Goal: Transaction & Acquisition: Purchase product/service

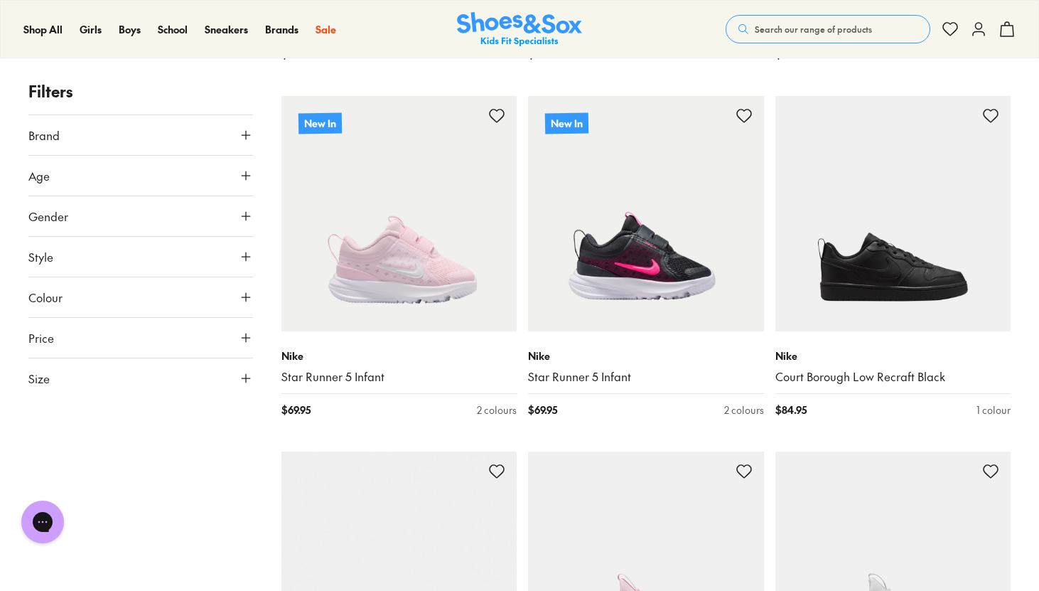
scroll to position [1300, 0]
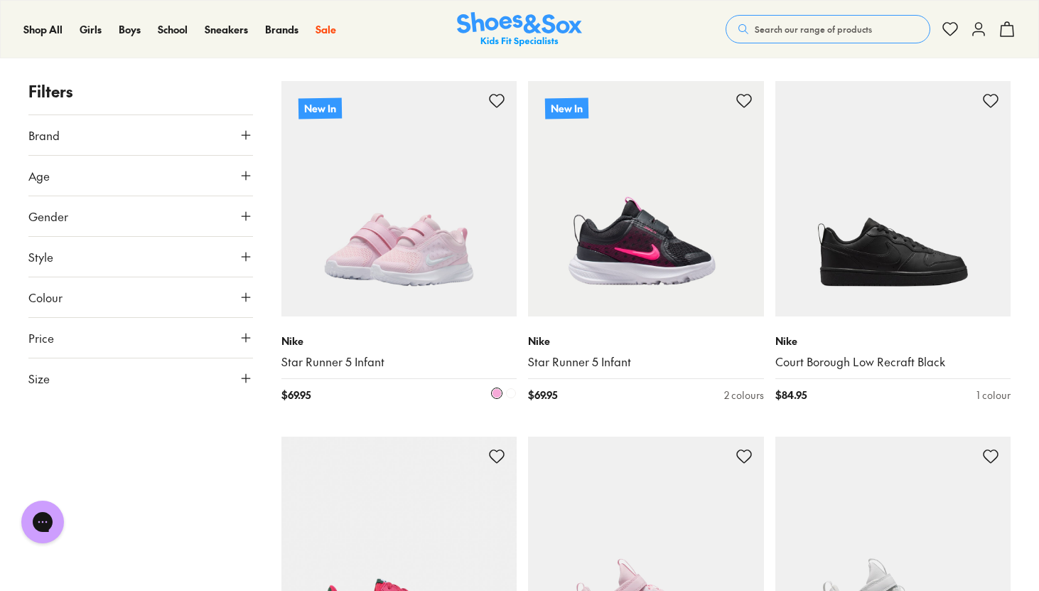
click at [442, 219] on img at bounding box center [399, 199] width 236 height 236
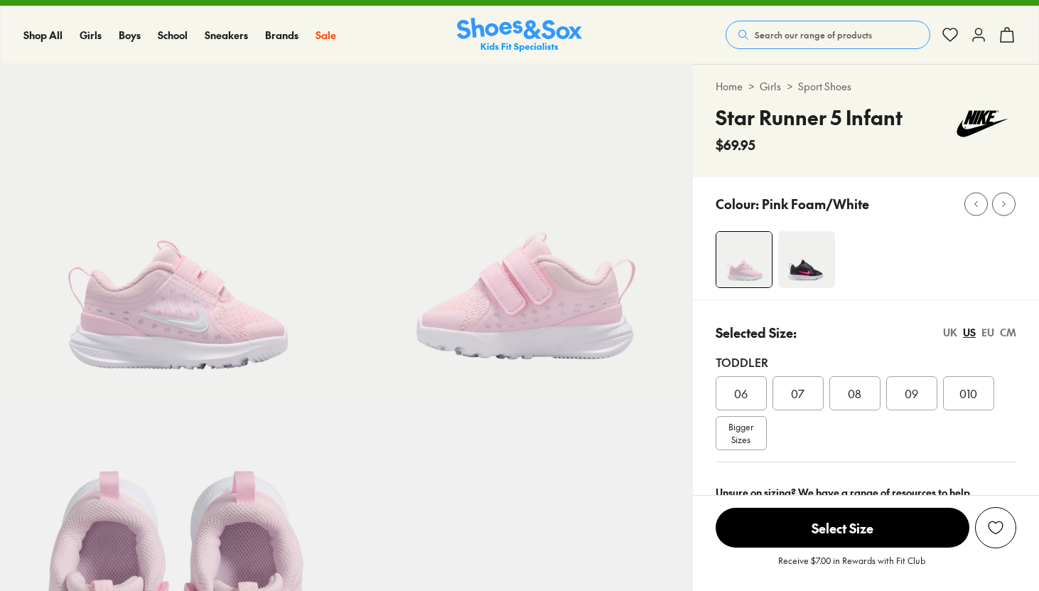
select select "*"
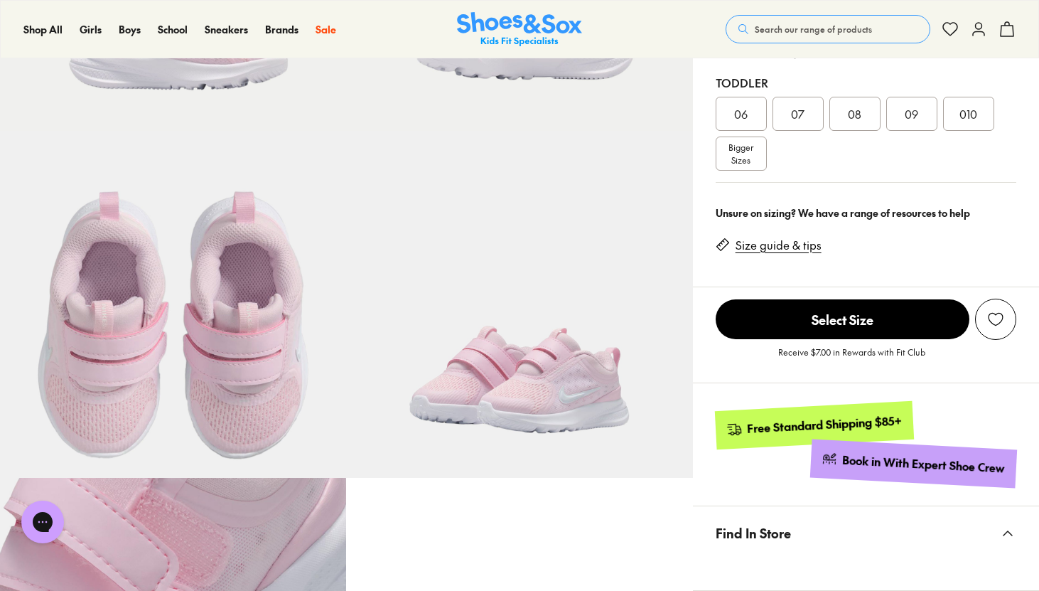
scroll to position [303, 0]
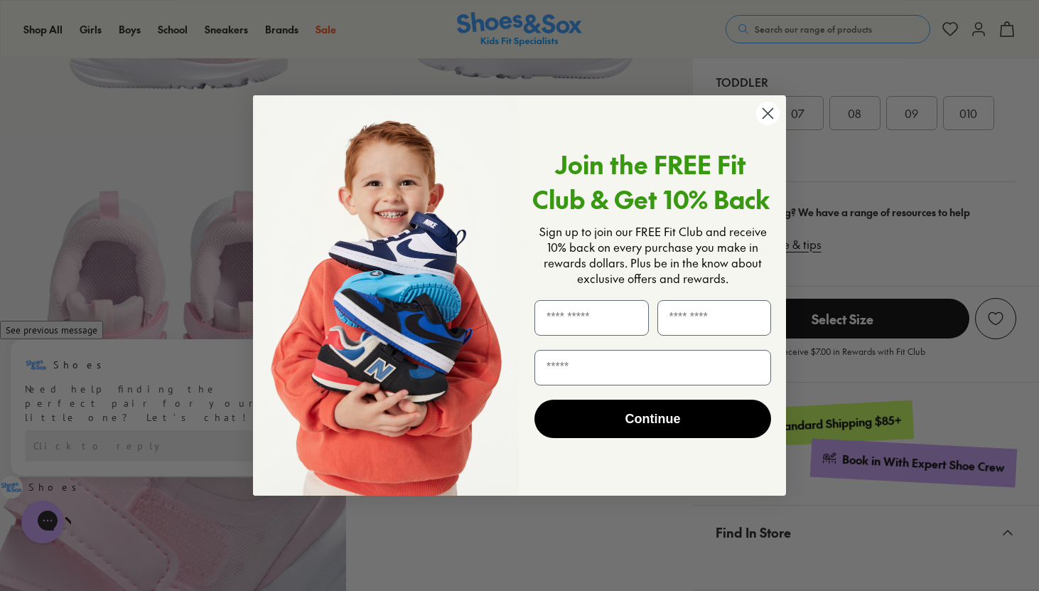
click at [760, 122] on circle "Close dialog" at bounding box center [767, 113] width 23 height 23
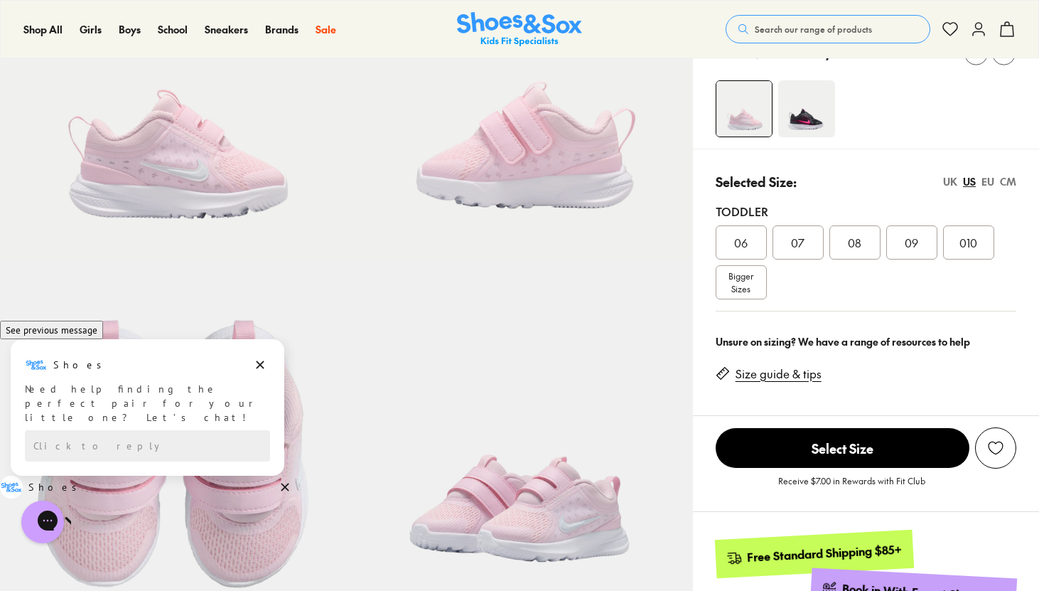
scroll to position [0, 0]
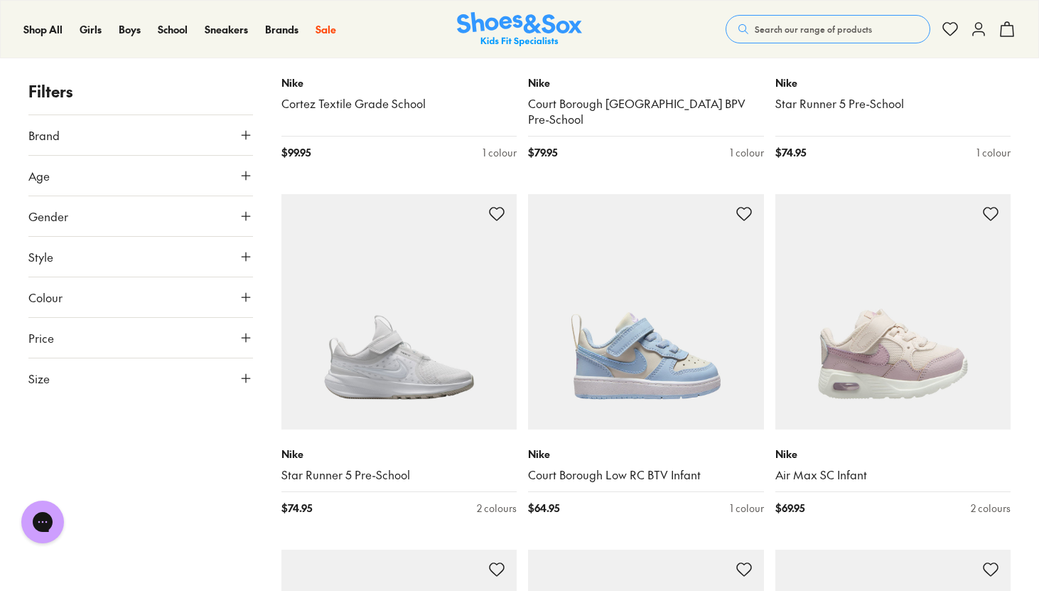
scroll to position [1915, 0]
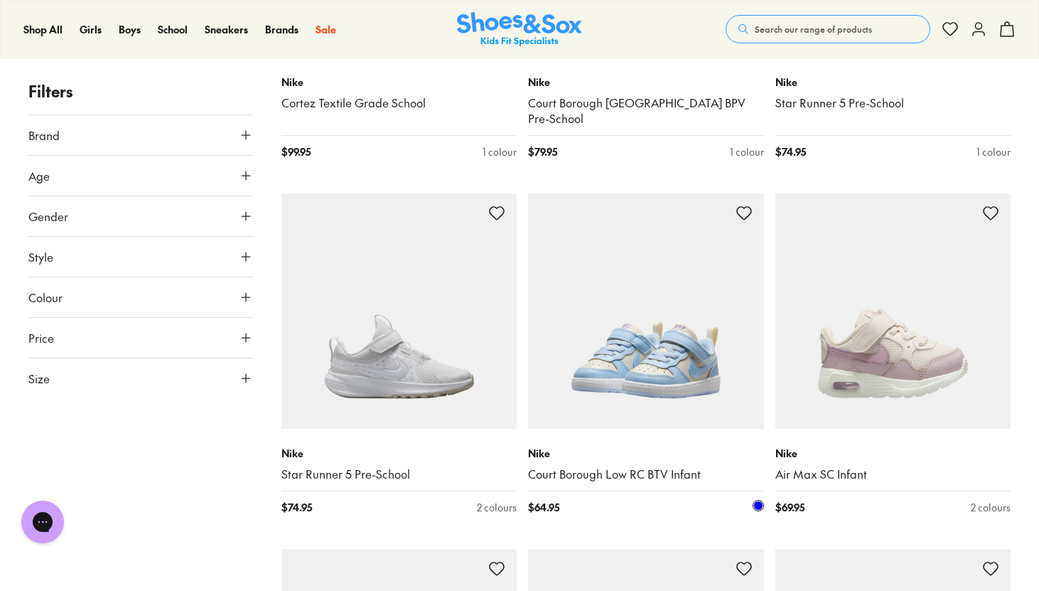
click at [673, 274] on img at bounding box center [646, 311] width 236 height 236
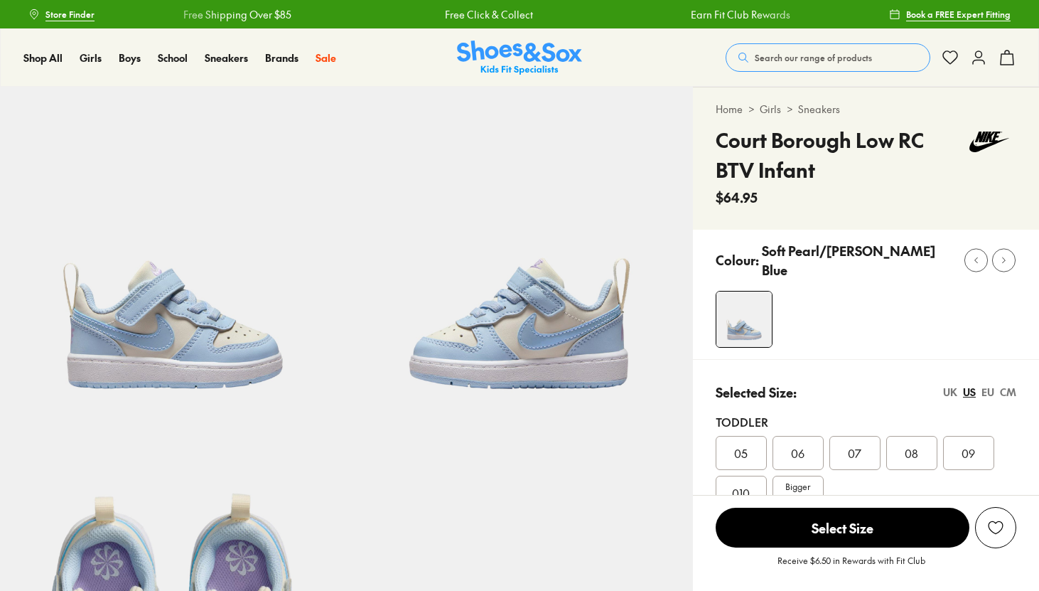
select select "*"
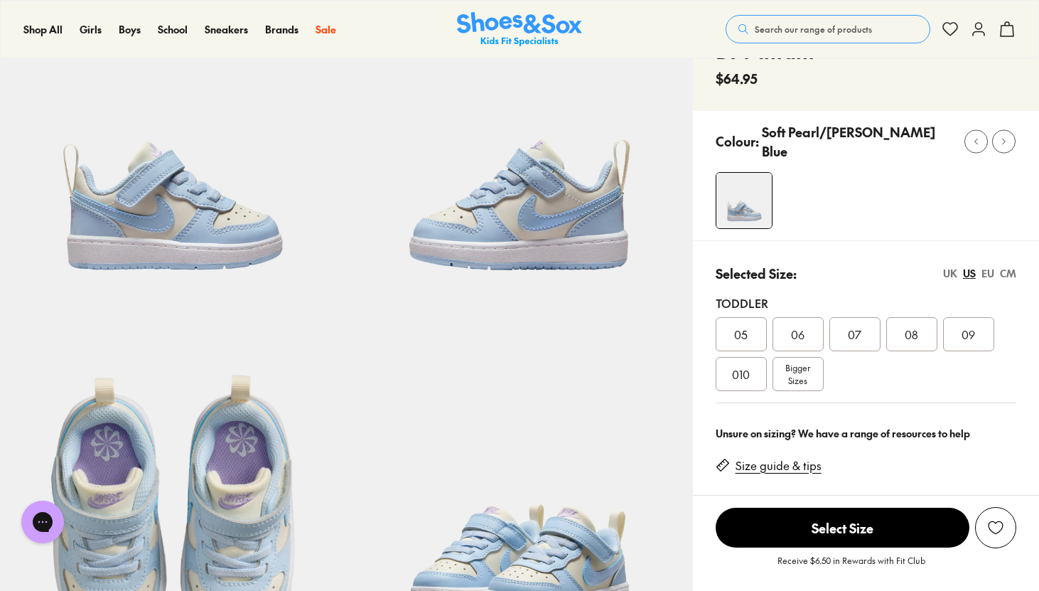
scroll to position [124, 0]
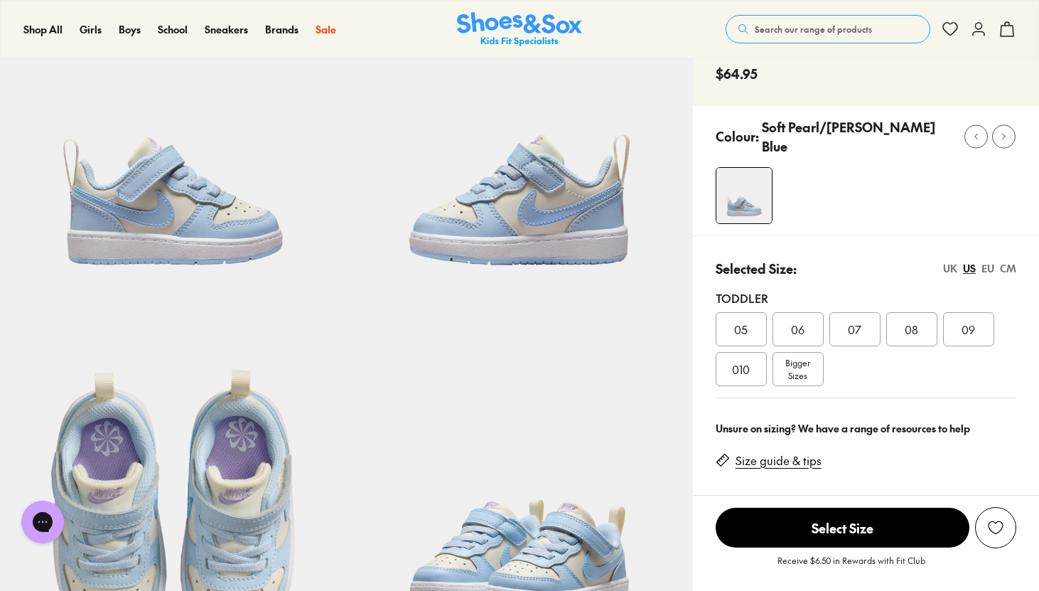
click at [797, 370] on span "Bigger Sizes" at bounding box center [797, 369] width 25 height 26
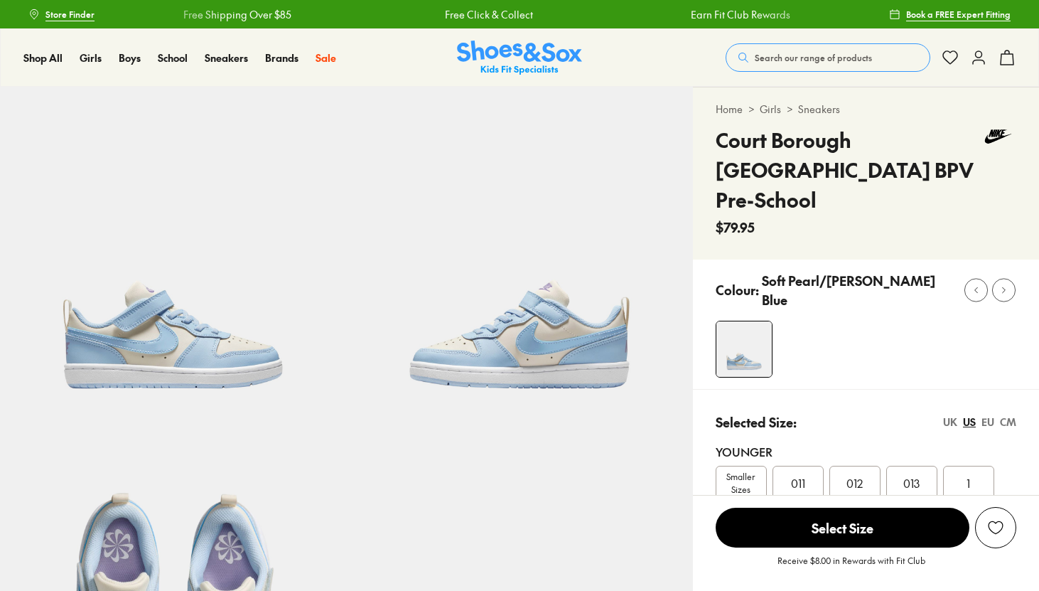
select select "*"
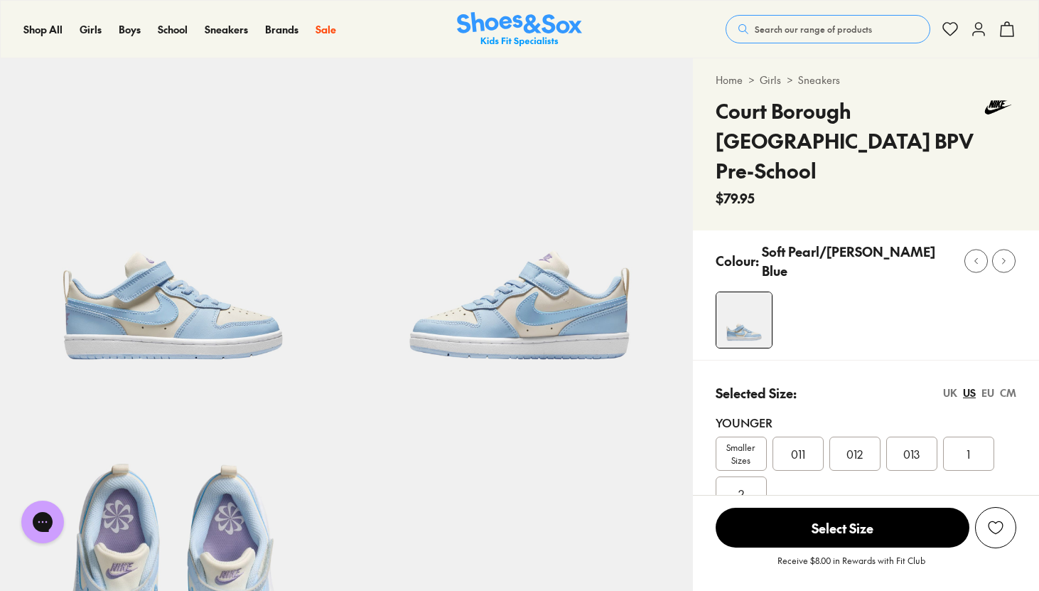
scroll to position [31, 0]
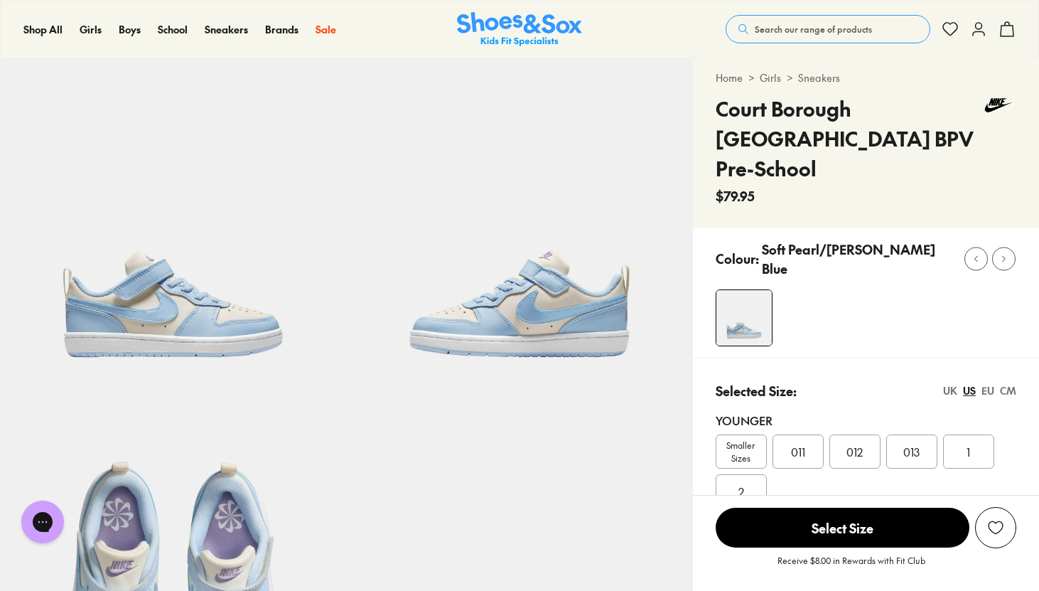
click at [746, 438] on span "Smaller Sizes" at bounding box center [741, 451] width 50 height 26
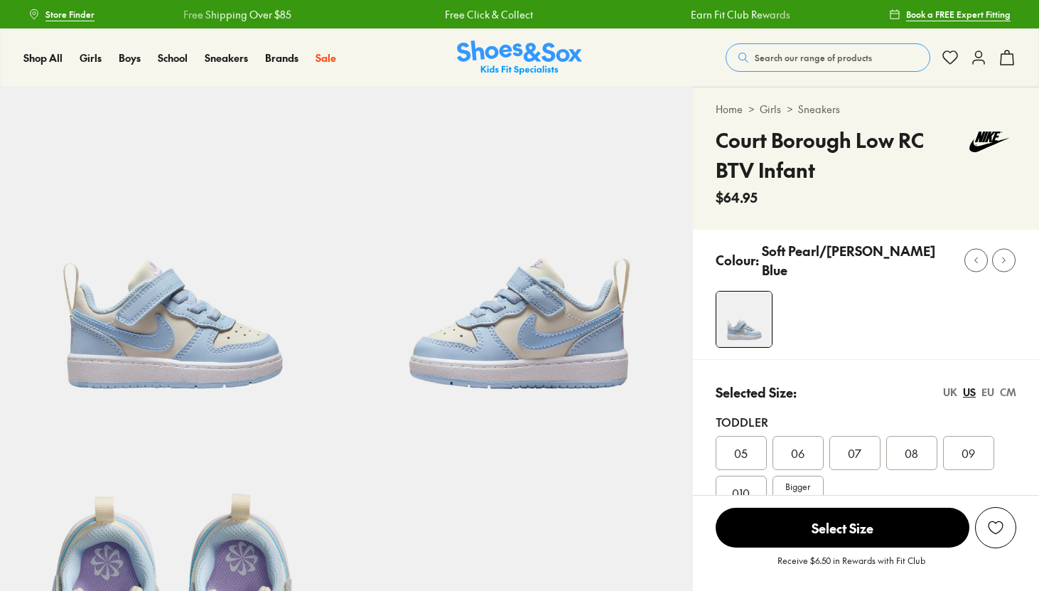
select select "*"
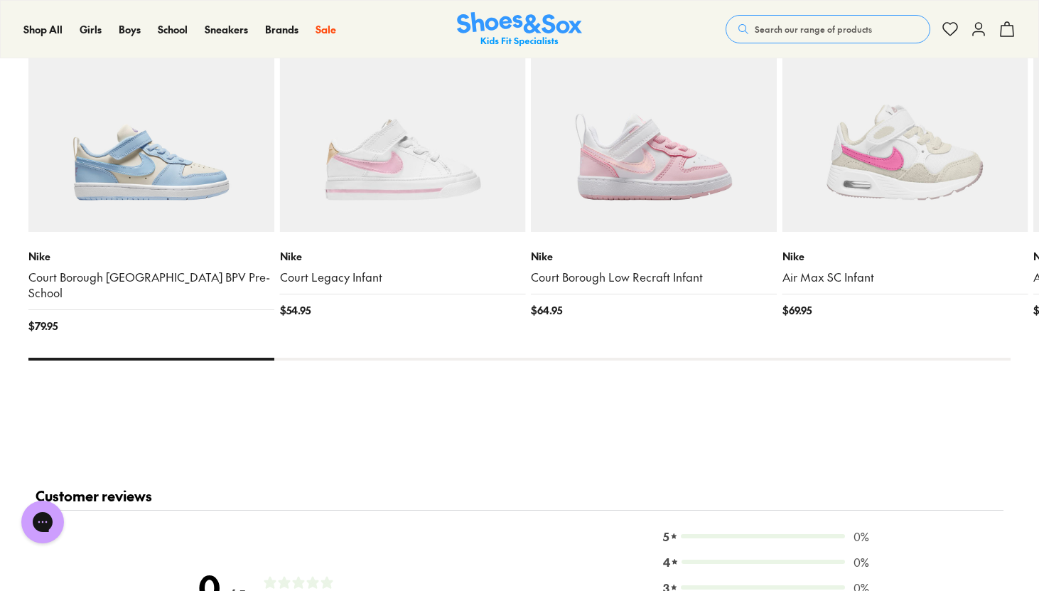
scroll to position [1467, 0]
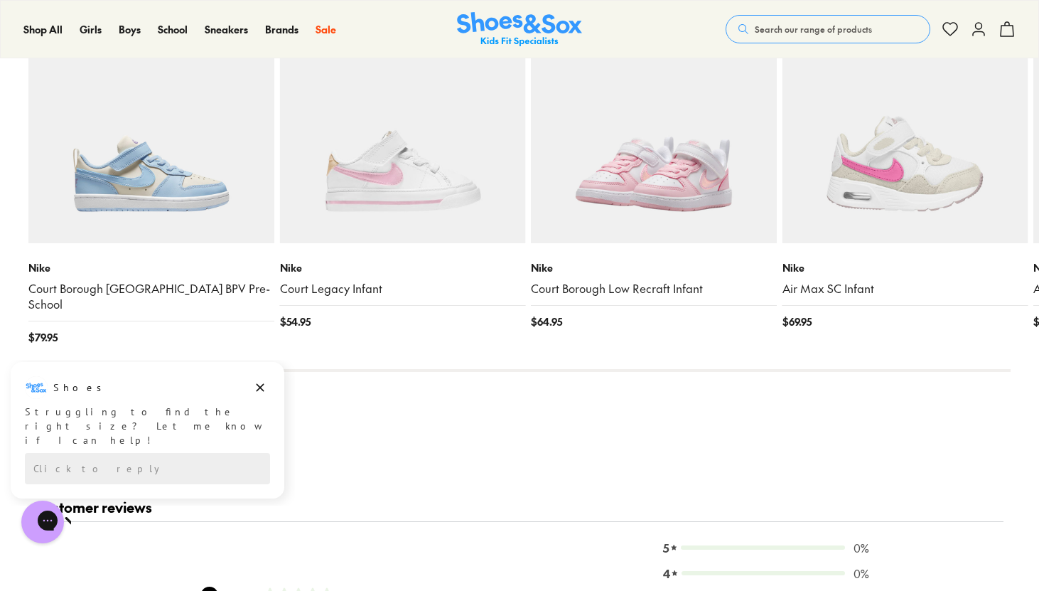
click at [700, 162] on img at bounding box center [653, 120] width 245 height 246
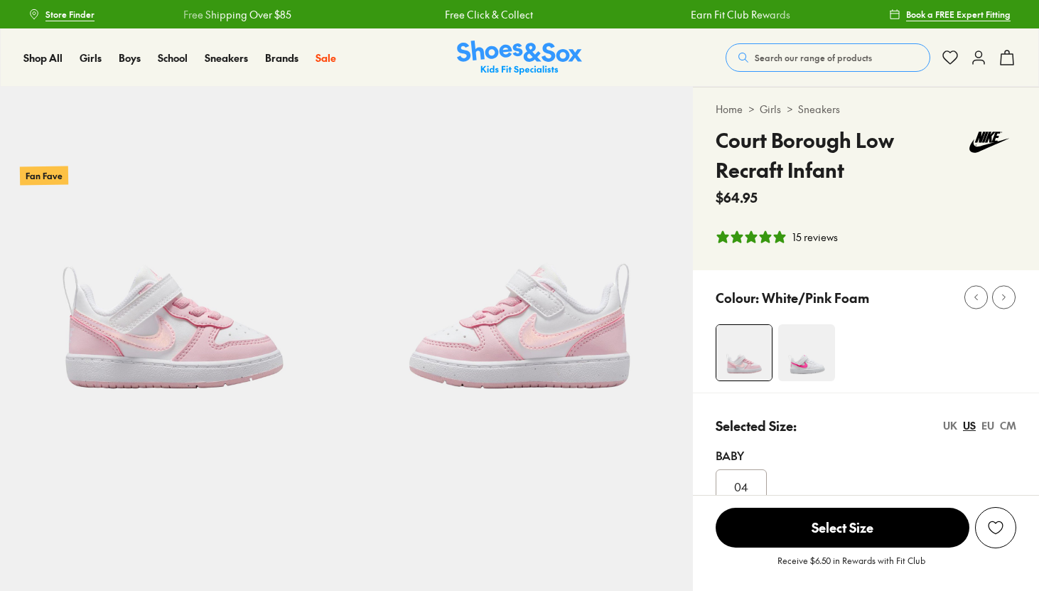
select select "*"
click at [814, 328] on img at bounding box center [806, 352] width 57 height 57
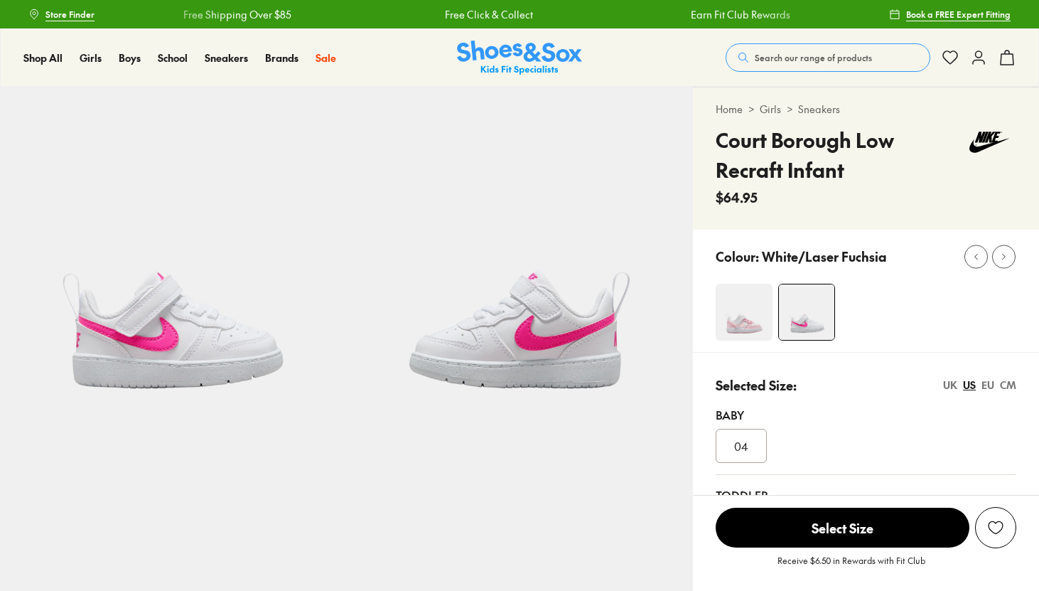
select select "*"
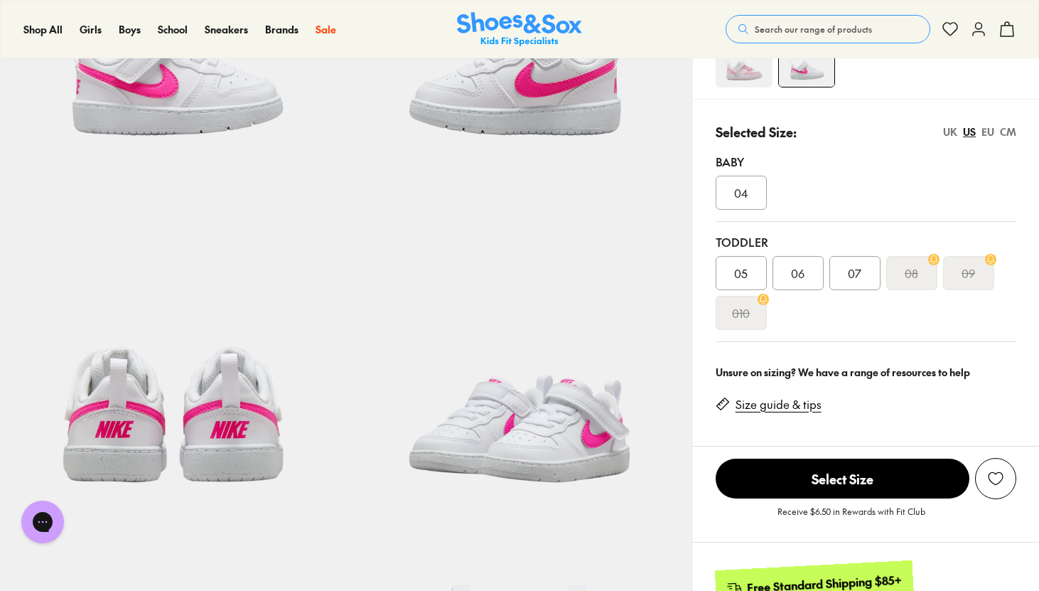
scroll to position [244, 0]
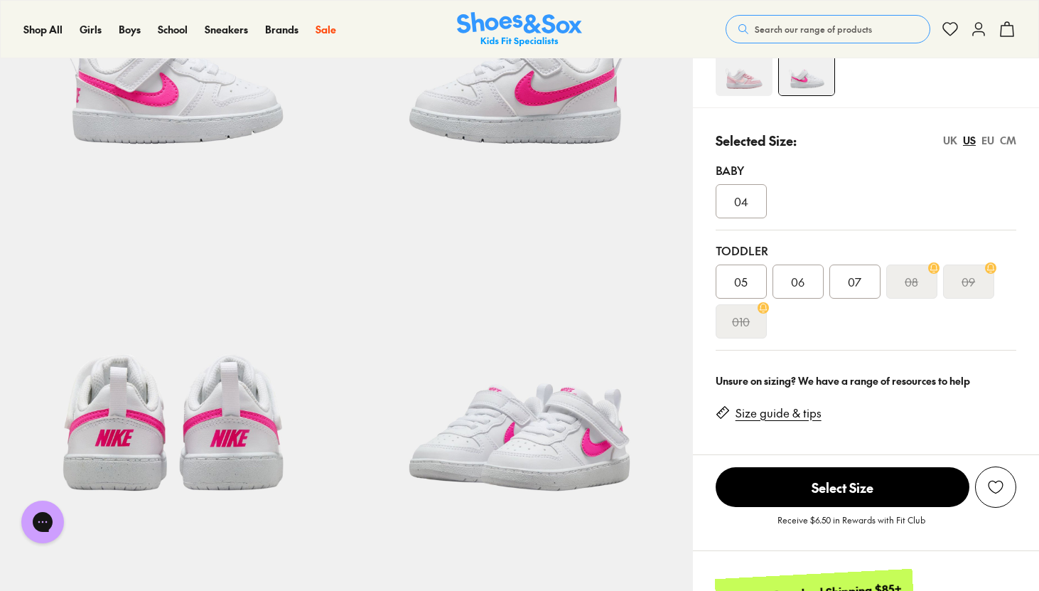
click at [749, 213] on div "04" at bounding box center [741, 201] width 51 height 34
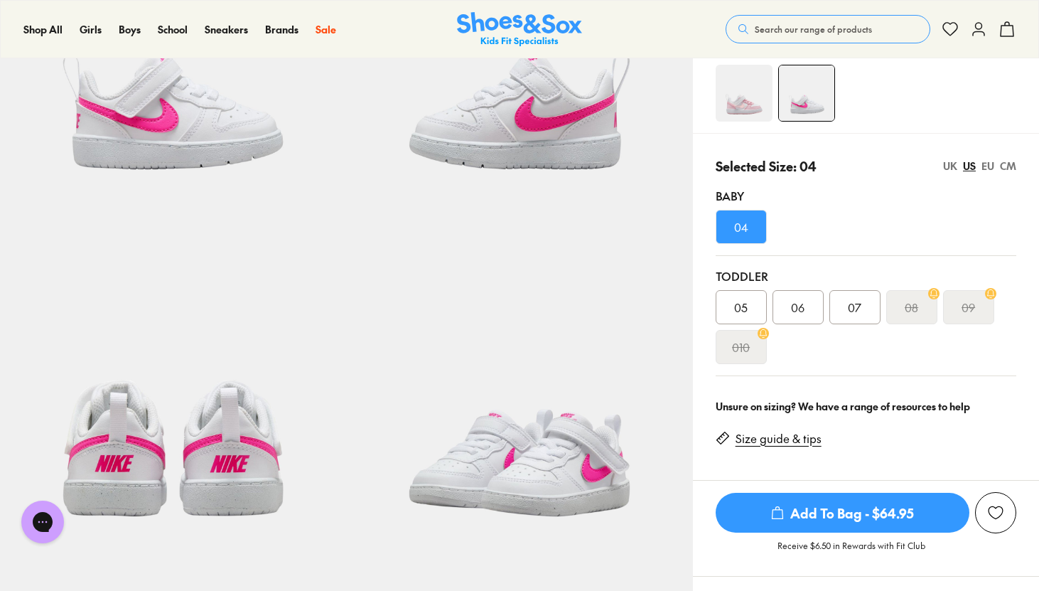
scroll to position [215, 0]
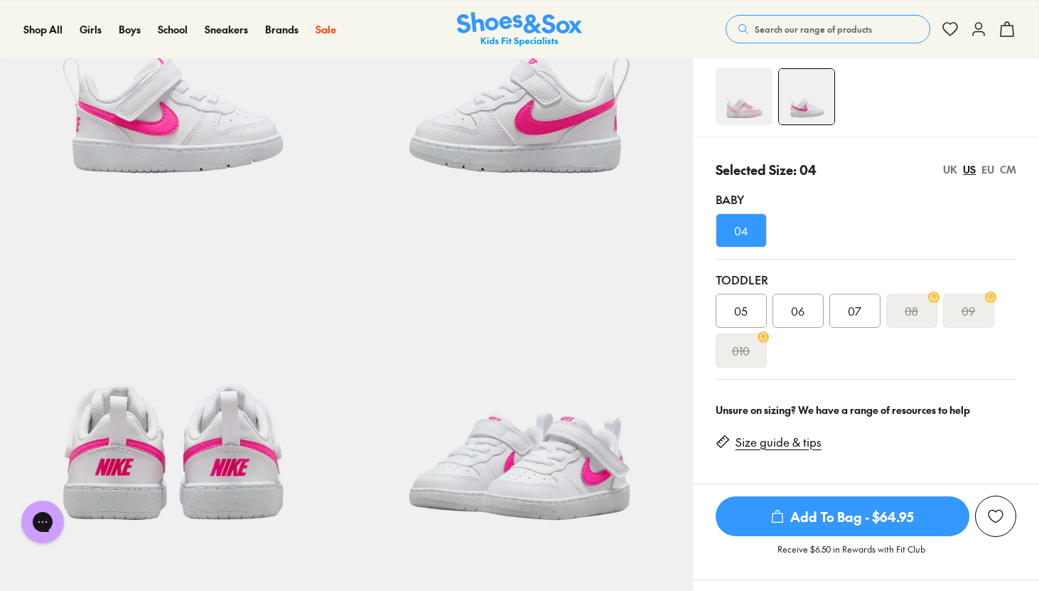
click at [788, 441] on link "Size guide & tips" at bounding box center [779, 442] width 86 height 16
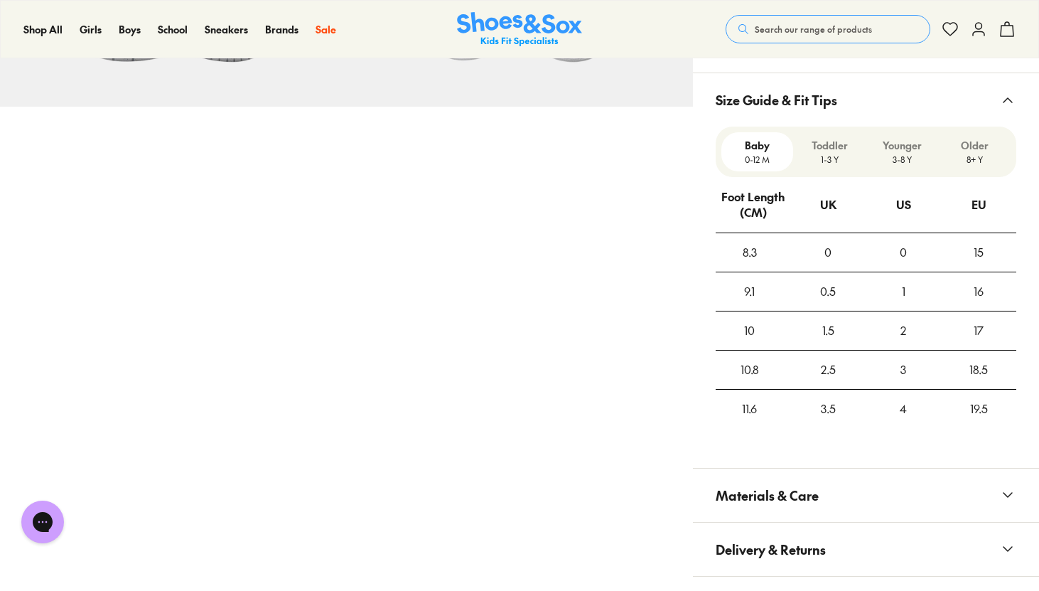
scroll to position [1033, 0]
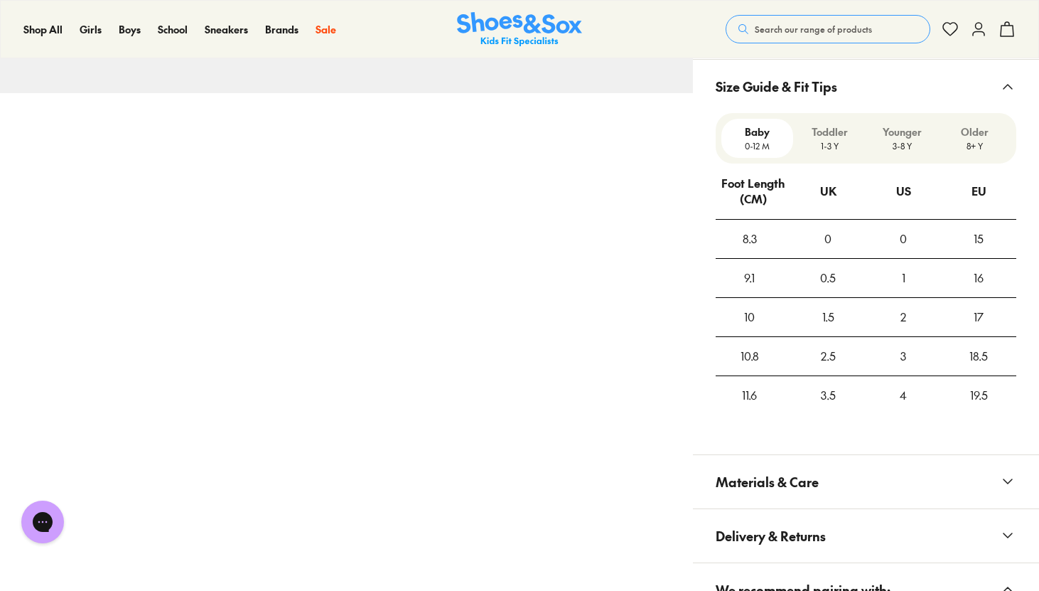
click at [909, 389] on div "4" at bounding box center [903, 395] width 75 height 38
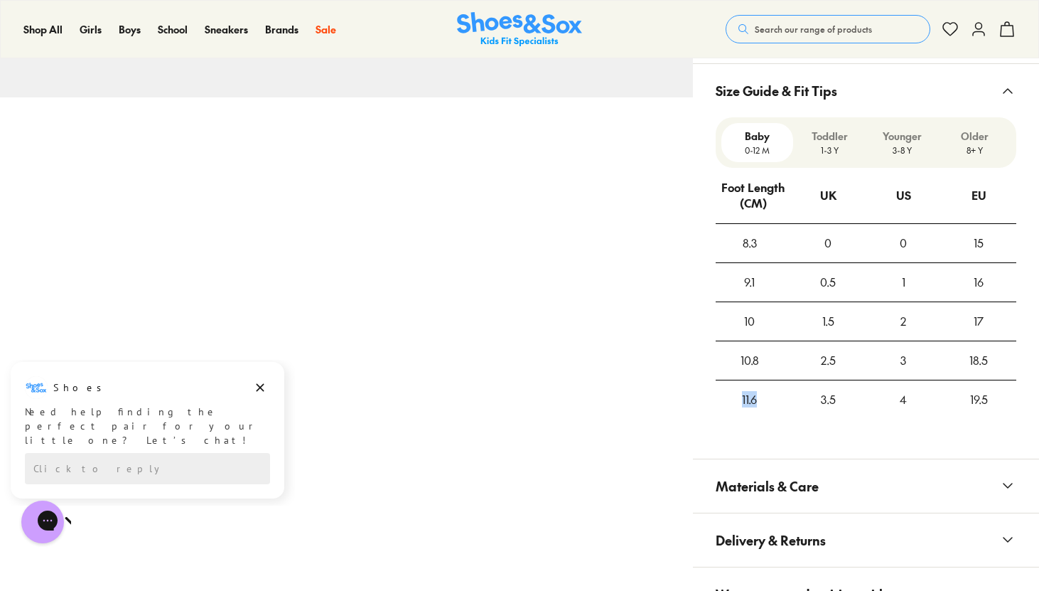
drag, startPoint x: 767, startPoint y: 399, endPoint x: 727, endPoint y: 391, distance: 40.6
click at [727, 391] on div "11.6" at bounding box center [750, 399] width 68 height 38
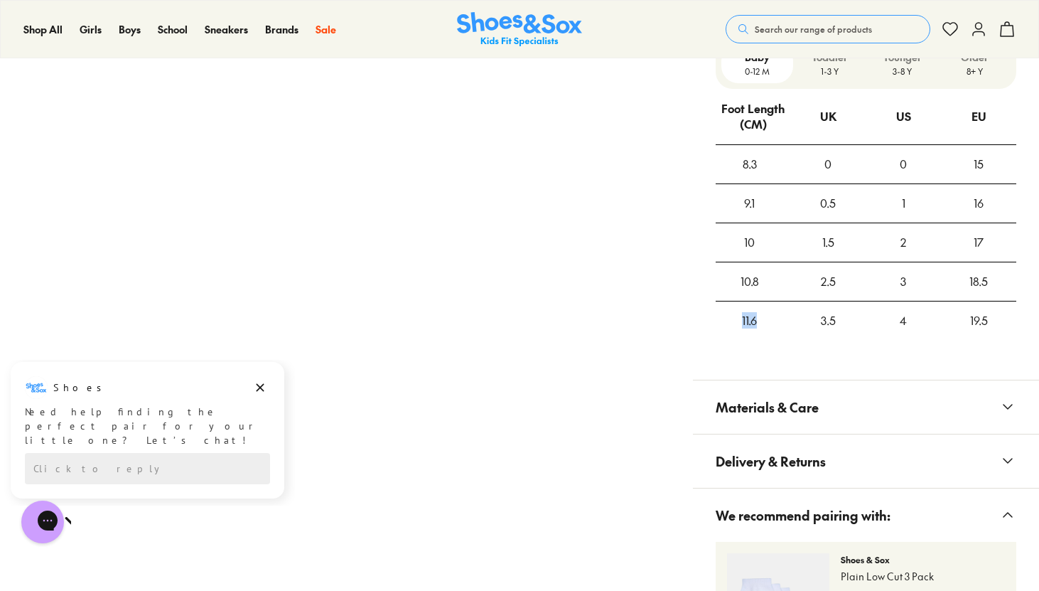
scroll to position [1109, 0]
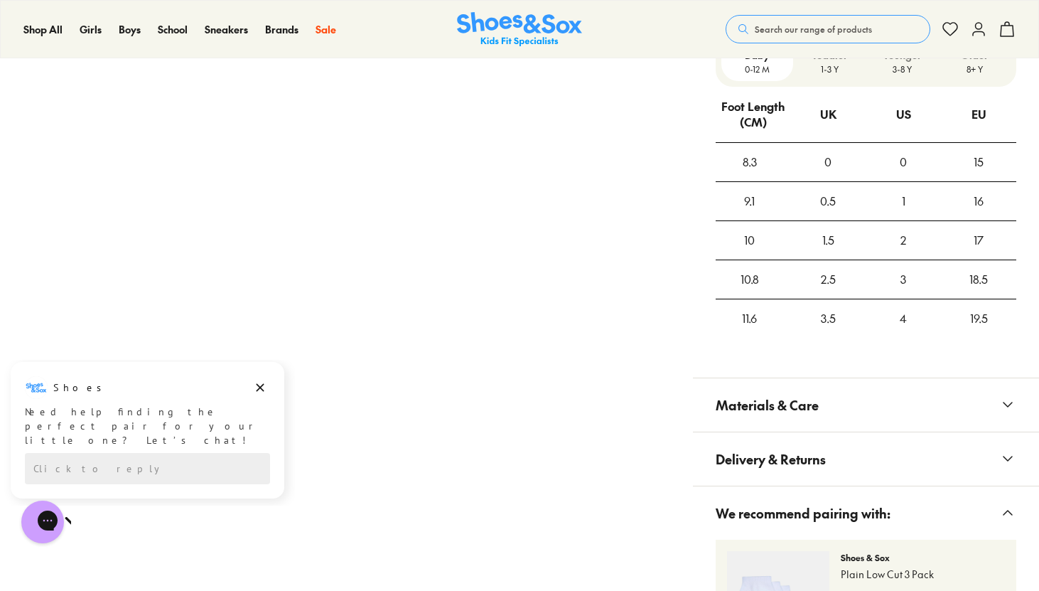
click at [834, 322] on div "3.5" at bounding box center [827, 318] width 75 height 38
drag, startPoint x: 768, startPoint y: 317, endPoint x: 739, endPoint y: 316, distance: 28.4
click at [739, 316] on div "11.6" at bounding box center [750, 318] width 68 height 38
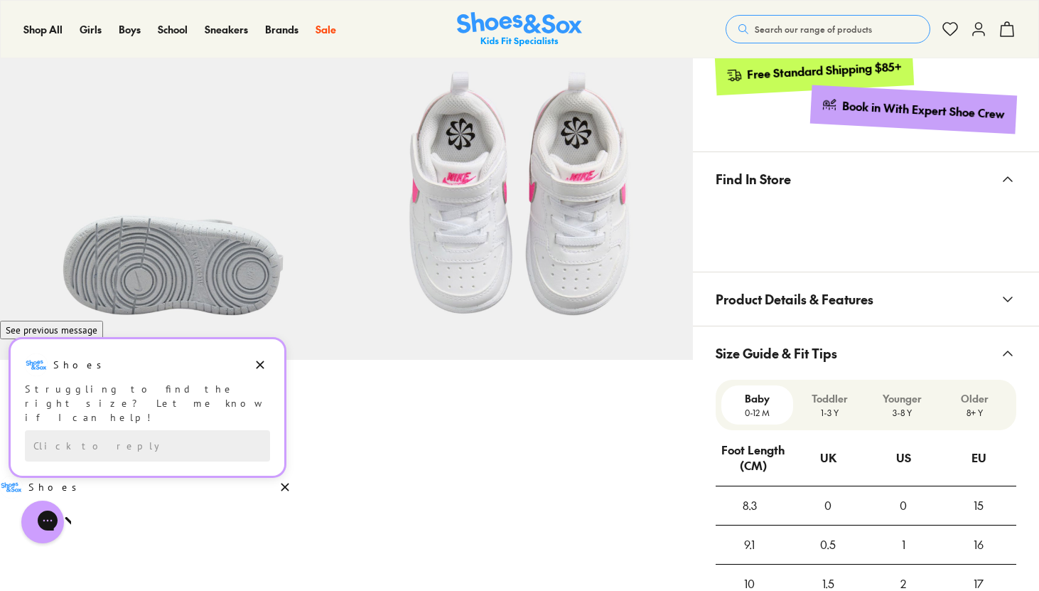
scroll to position [757, 0]
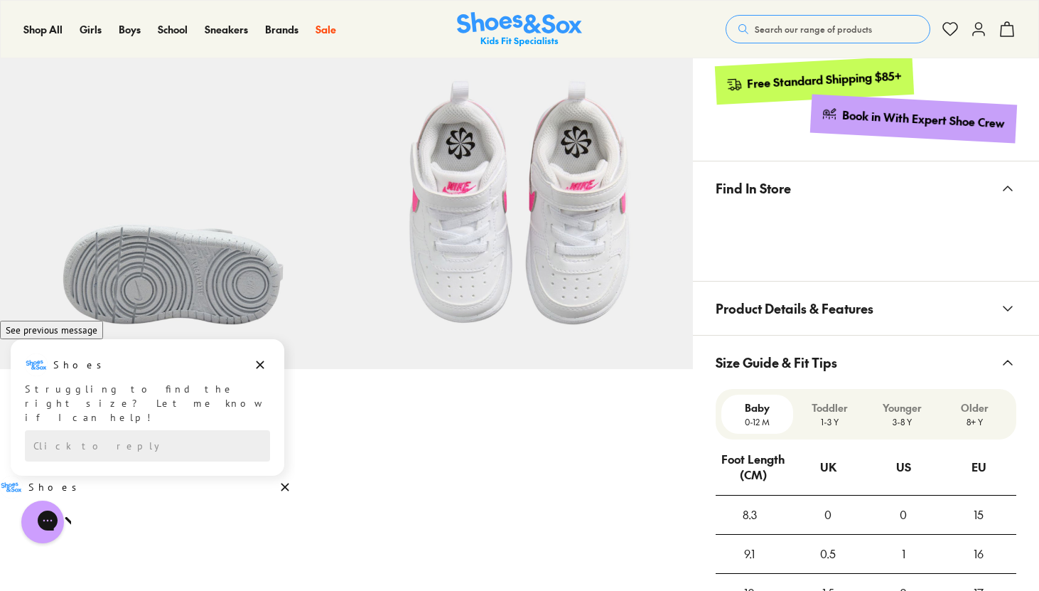
click at [534, 231] on img at bounding box center [519, 196] width 346 height 346
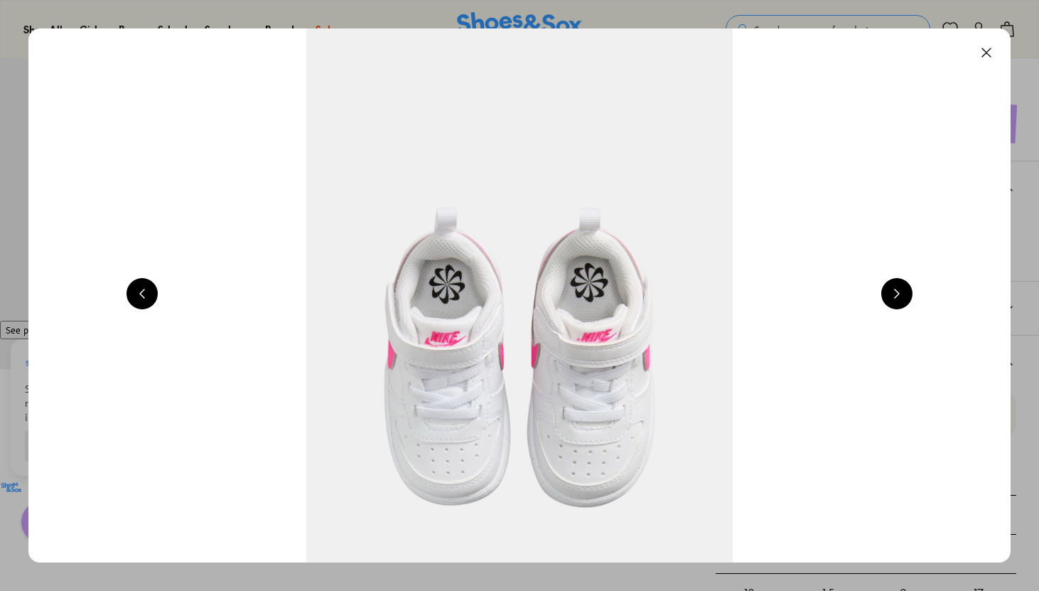
scroll to position [0, 5927]
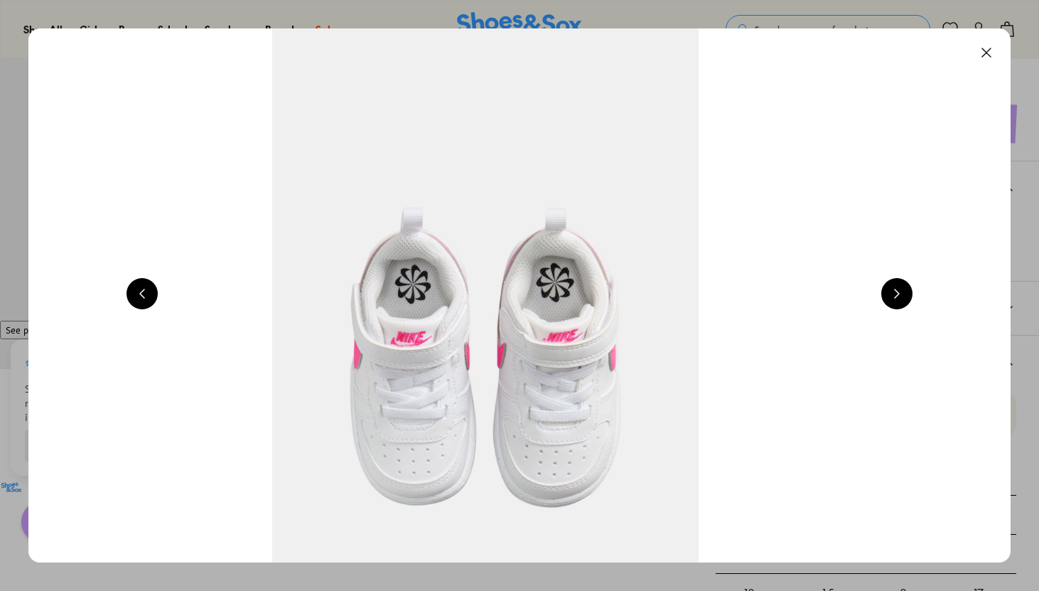
click at [909, 291] on button at bounding box center [896, 293] width 31 height 31
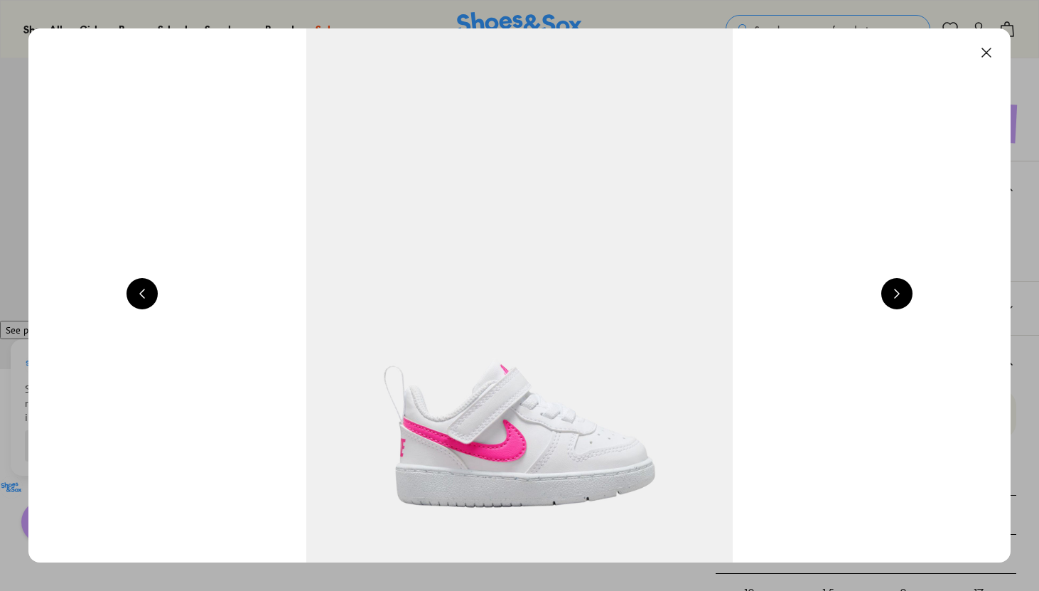
scroll to position [0, 988]
click at [909, 291] on button at bounding box center [896, 293] width 31 height 31
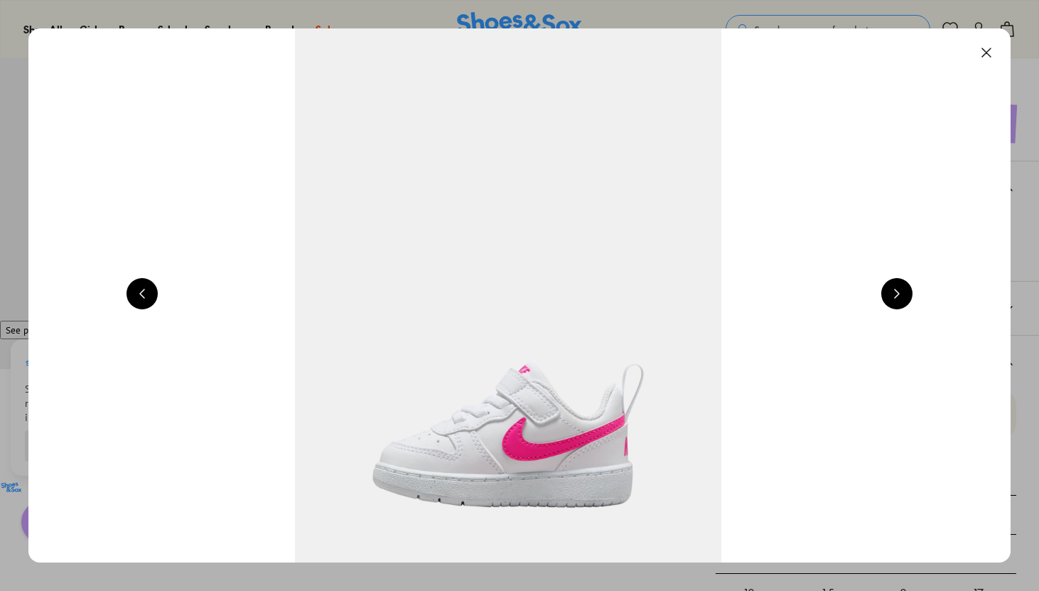
click at [909, 291] on button at bounding box center [896, 293] width 31 height 31
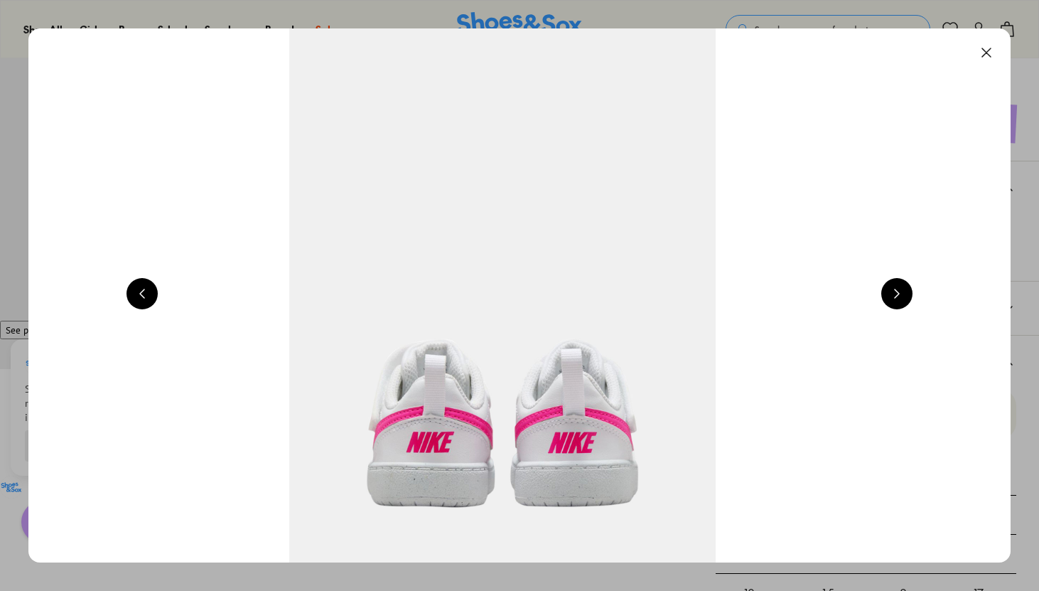
click at [905, 299] on button at bounding box center [896, 293] width 31 height 31
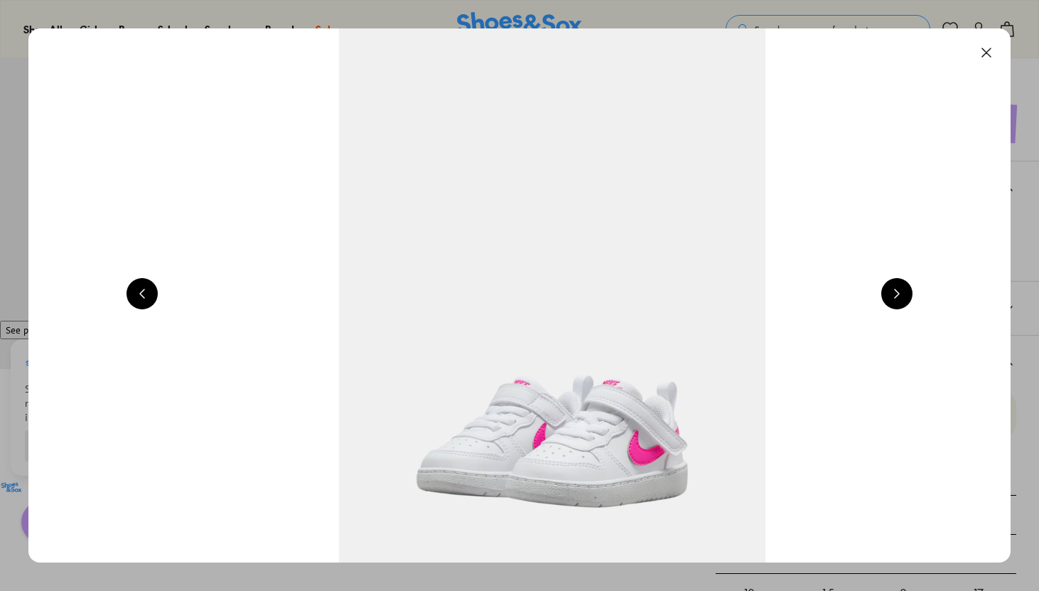
scroll to position [0, 3951]
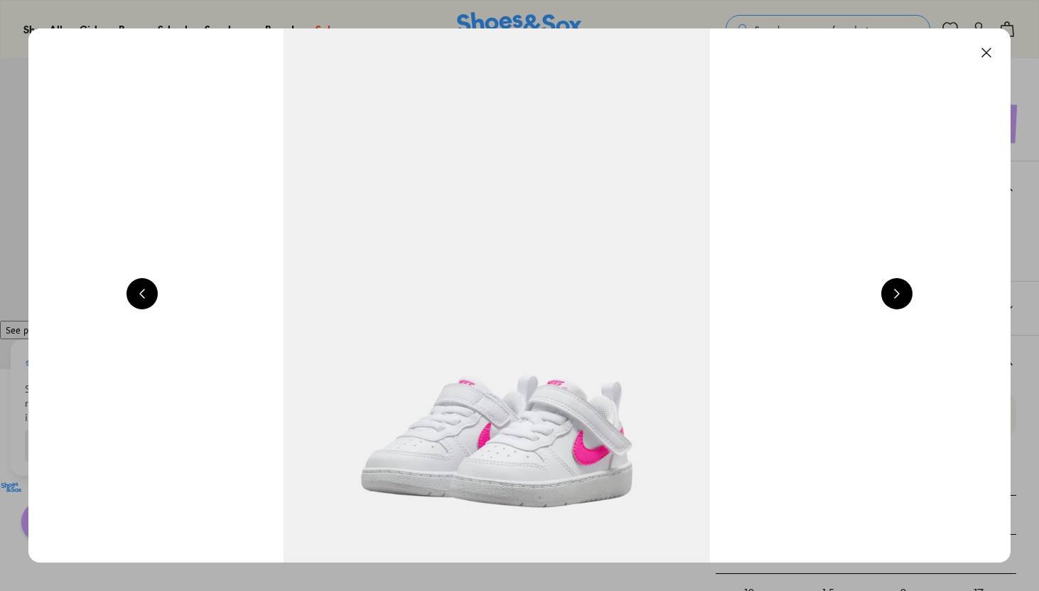
click at [1002, 46] on button at bounding box center [986, 52] width 31 height 31
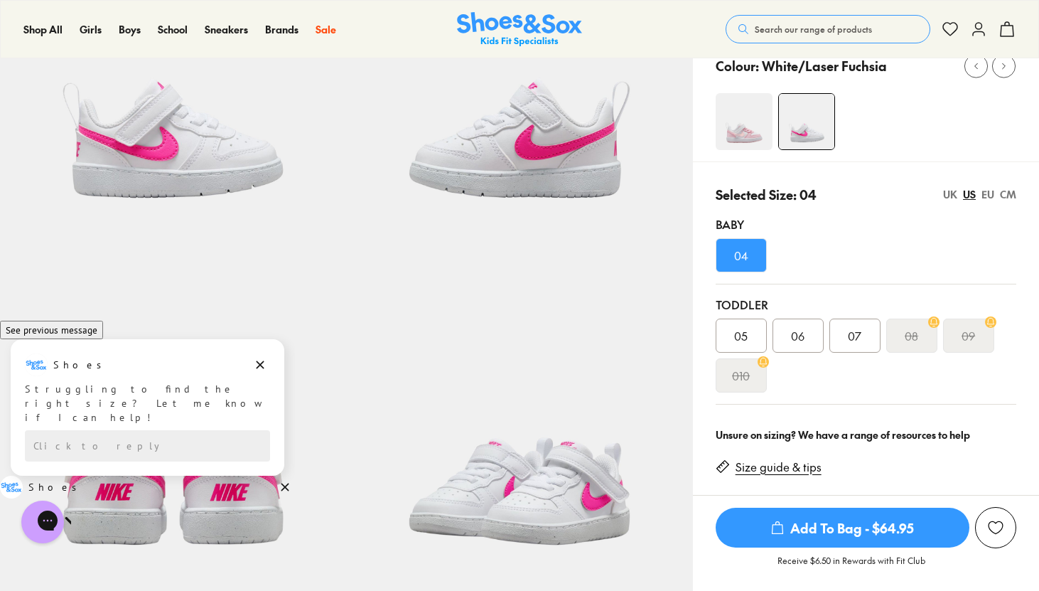
scroll to position [0, 0]
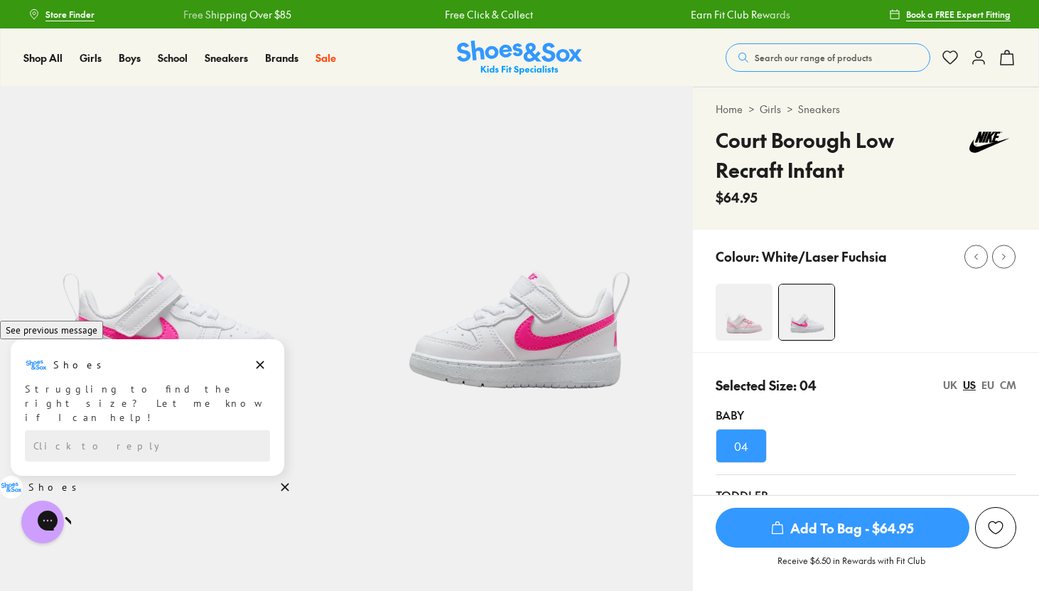
click at [751, 340] on div "Colour: White/Laser Fuchsia" at bounding box center [866, 291] width 346 height 122
click at [749, 314] on img at bounding box center [744, 312] width 57 height 57
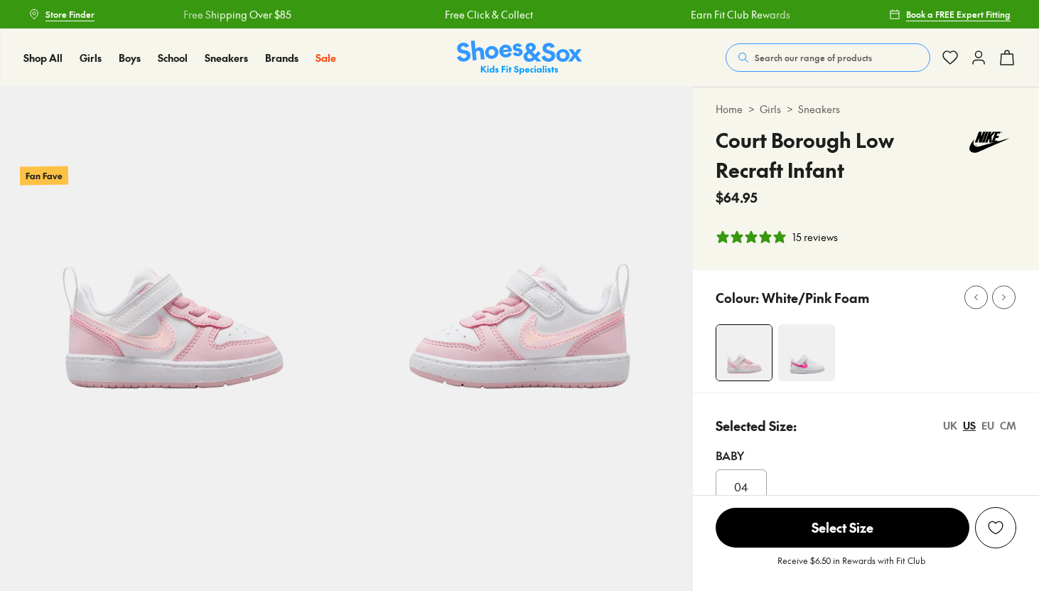
select select "*"
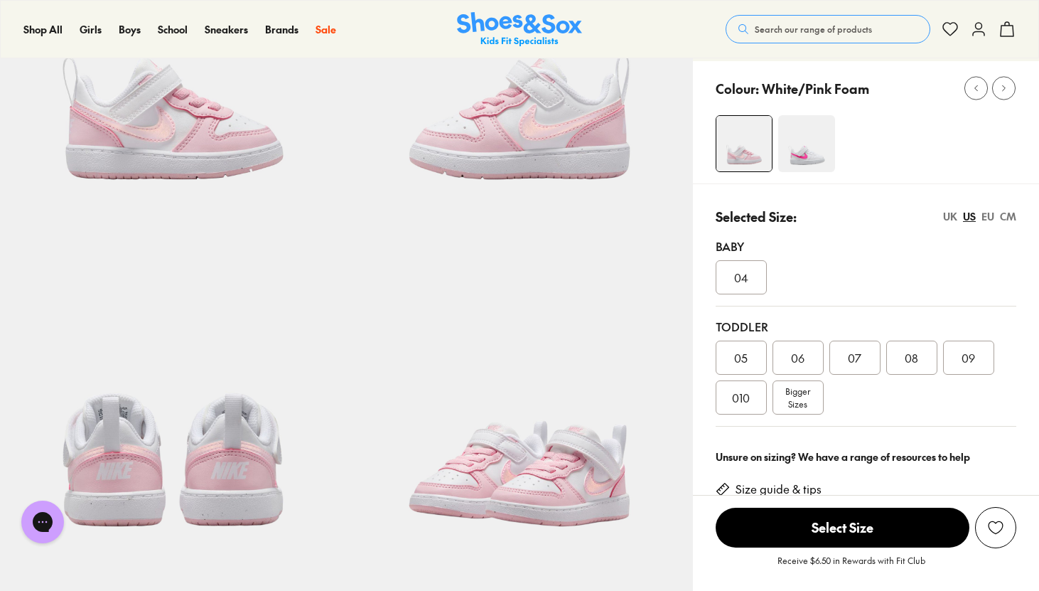
click at [750, 281] on div "04" at bounding box center [741, 277] width 51 height 34
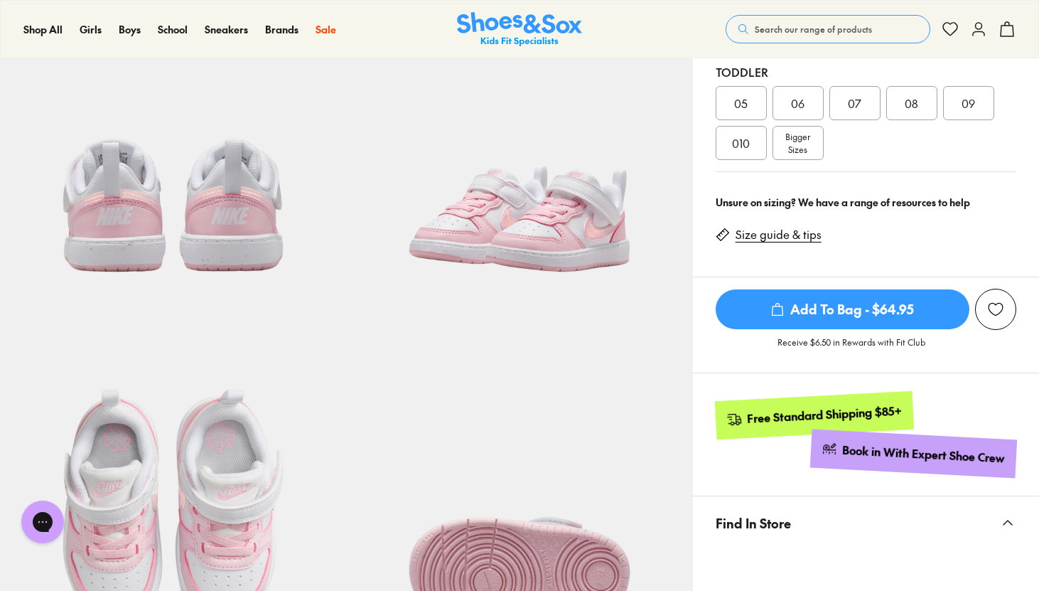
scroll to position [441, 0]
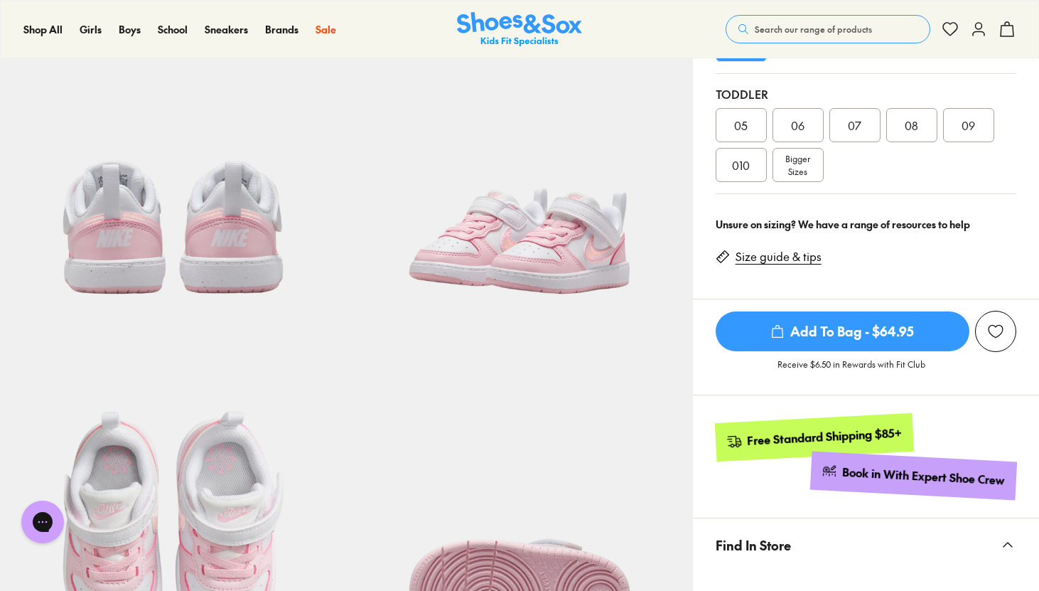
click at [777, 245] on div "Size guide & tips" at bounding box center [774, 253] width 117 height 33
click at [757, 256] on link "Size guide & tips" at bounding box center [779, 257] width 86 height 16
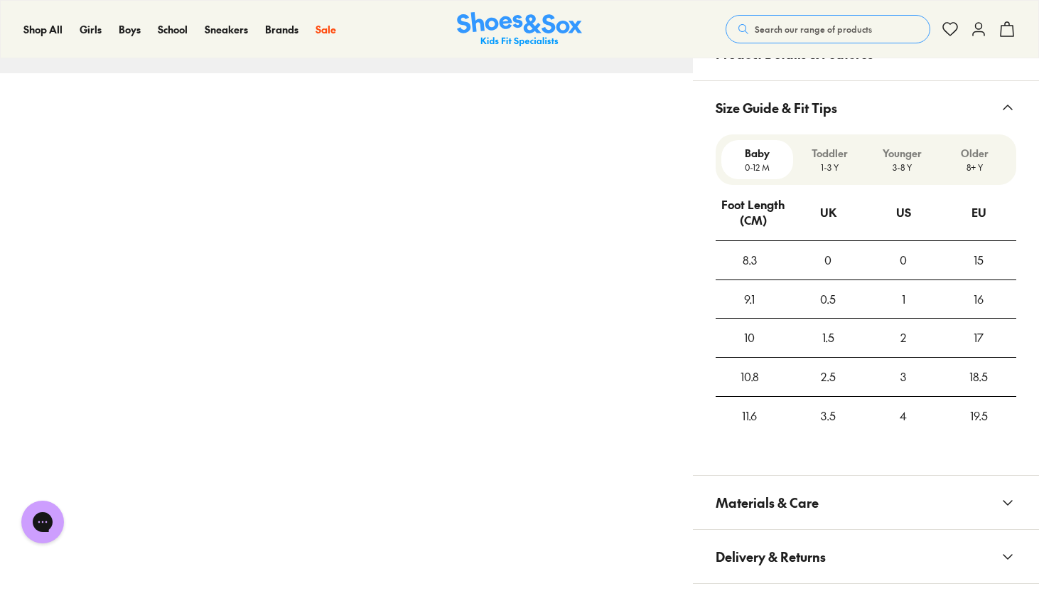
scroll to position [1133, 0]
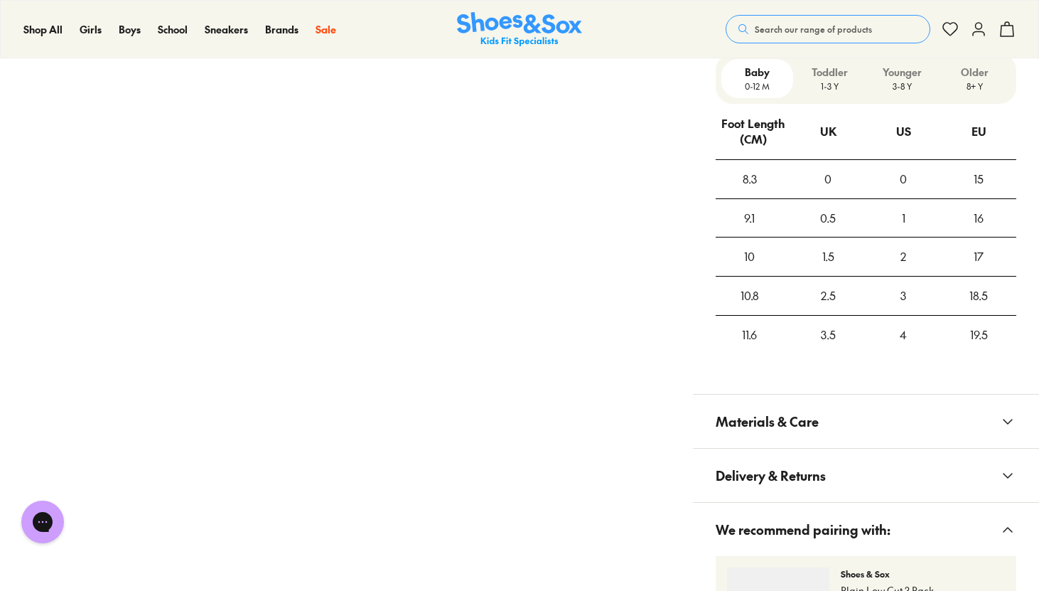
click at [826, 92] on div "Toddler 1-3 Y" at bounding box center [829, 78] width 72 height 39
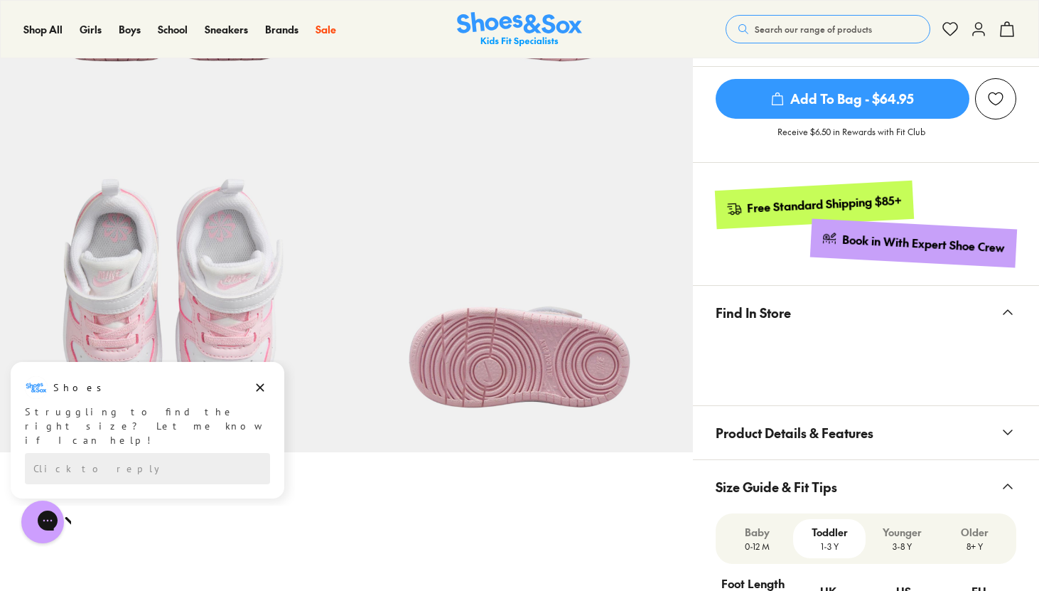
scroll to position [672, 0]
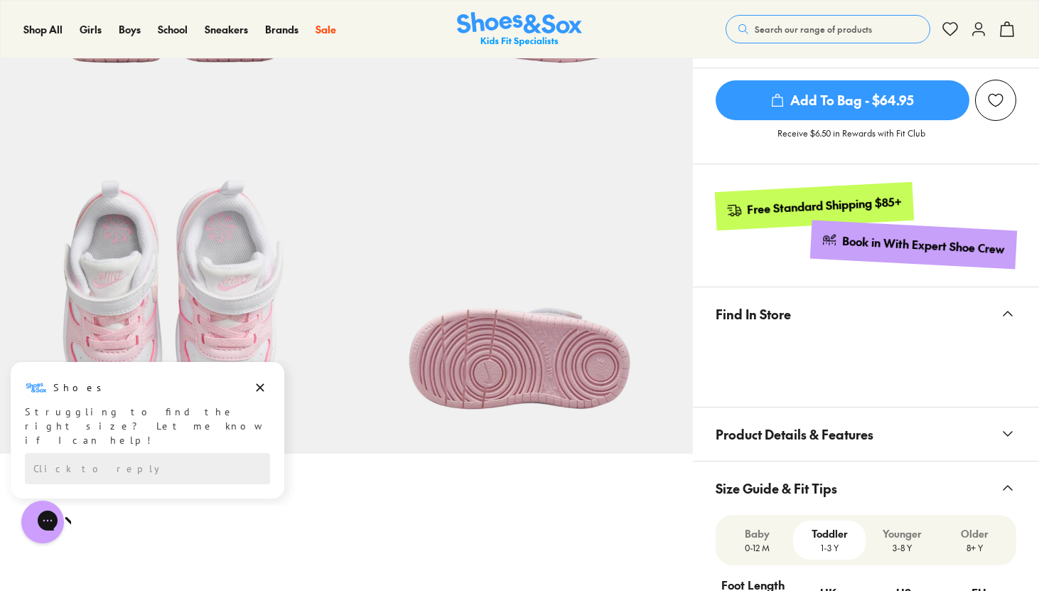
click at [977, 537] on p "Older" at bounding box center [974, 533] width 61 height 15
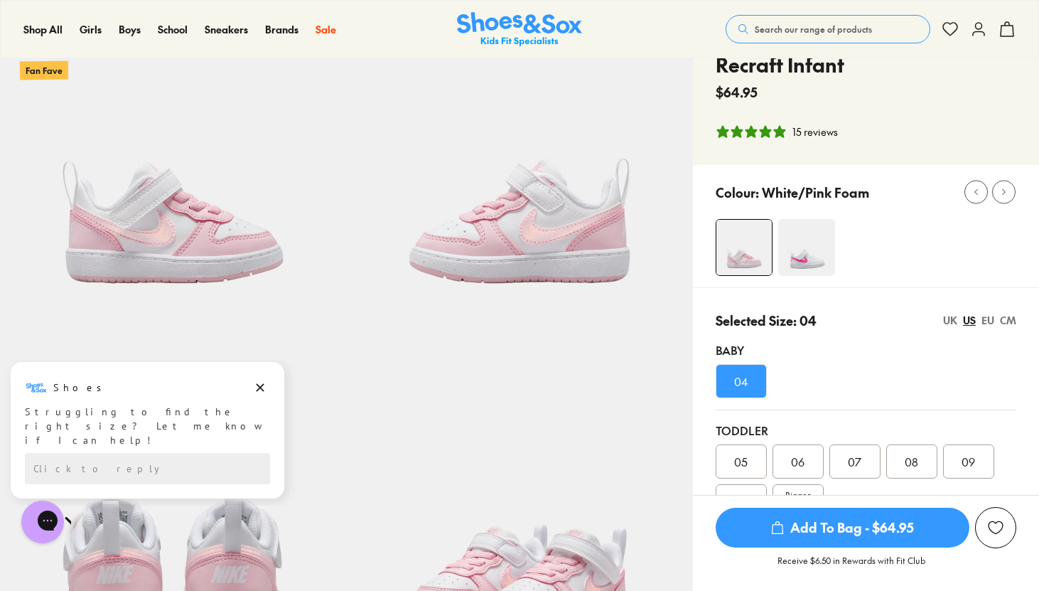
scroll to position [290, 0]
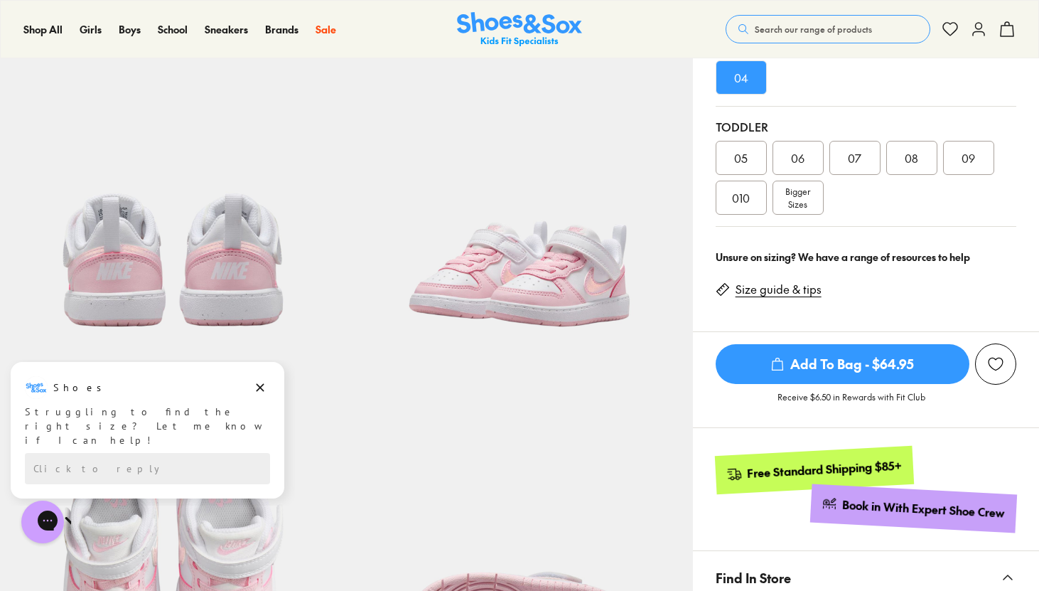
scroll to position [441, 0]
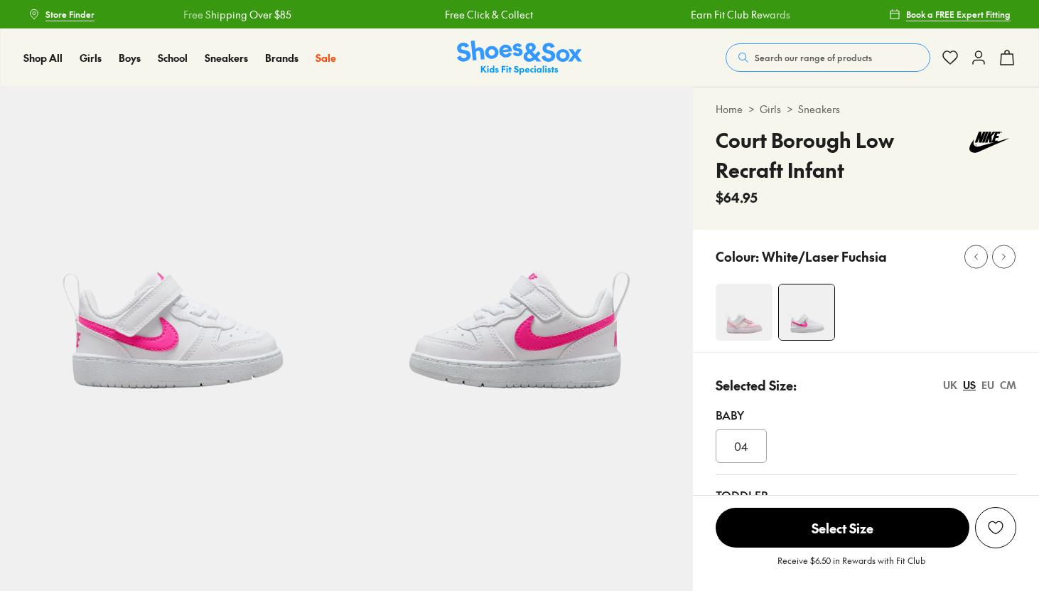
select select "*"
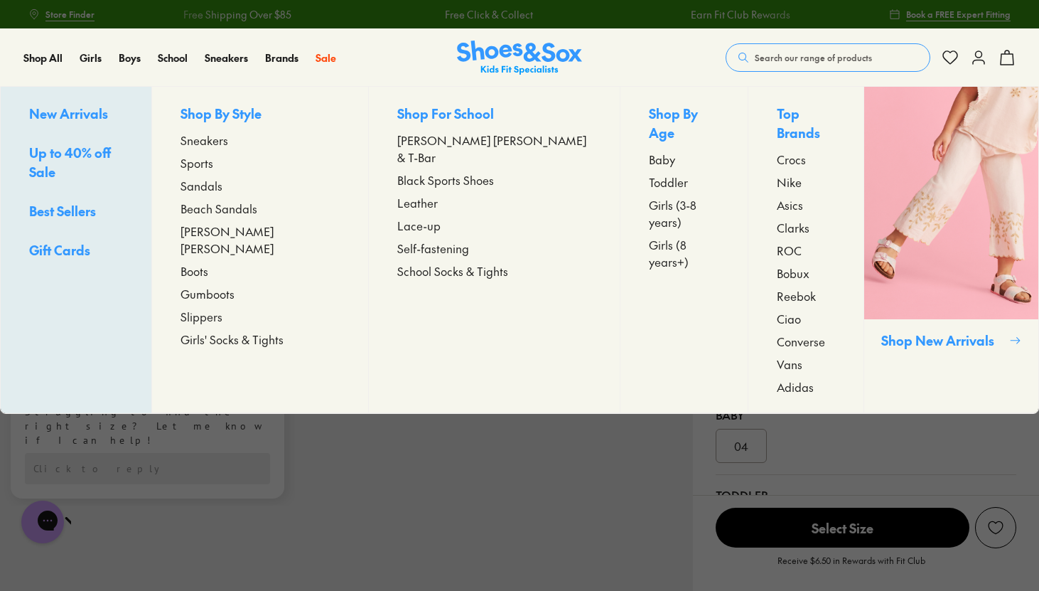
click at [649, 151] on span "Baby" at bounding box center [662, 159] width 26 height 17
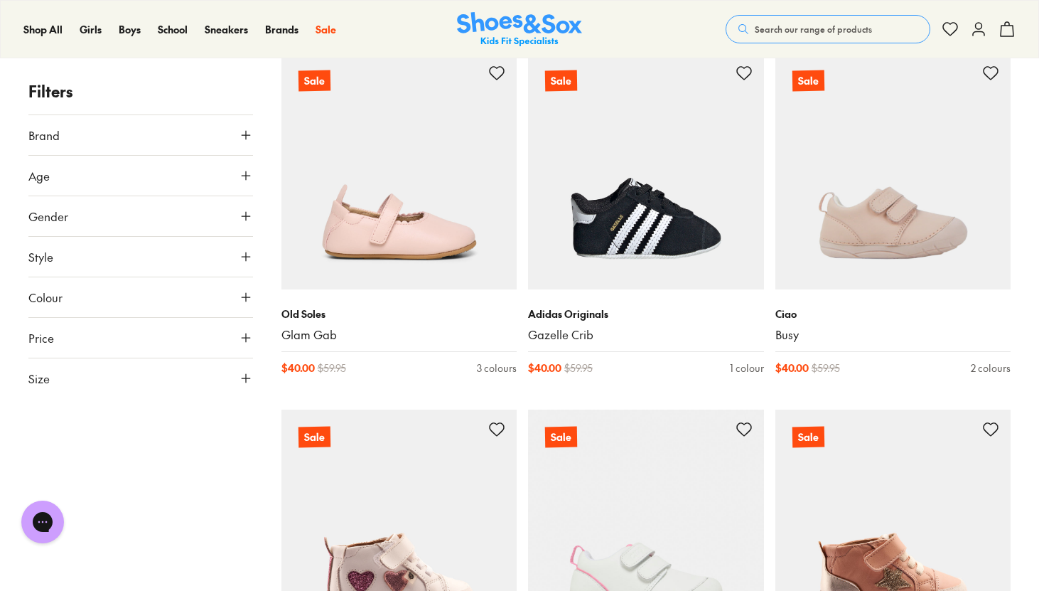
scroll to position [3034, 0]
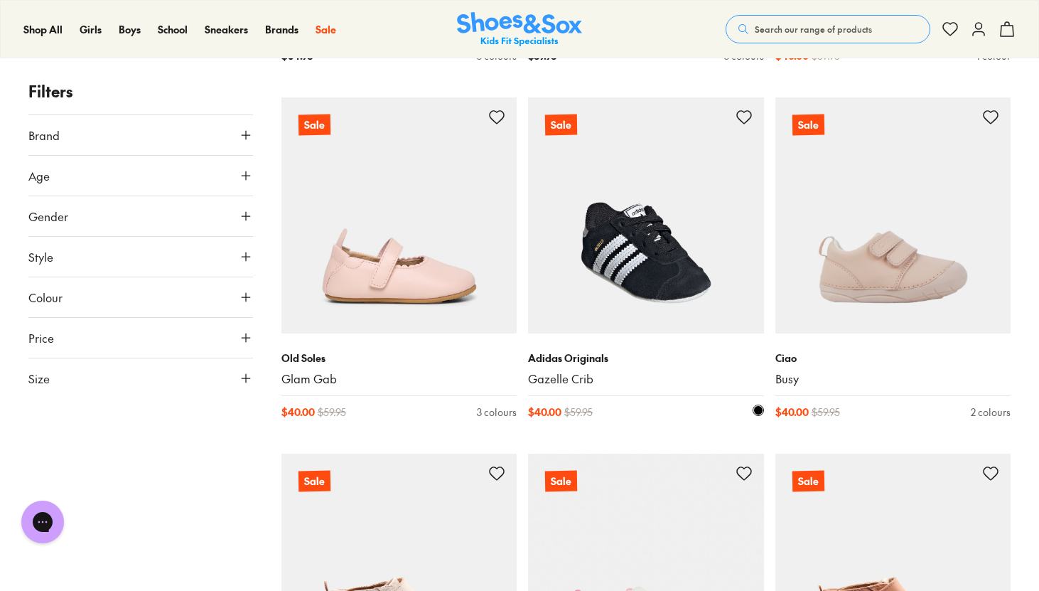
click at [631, 205] on img at bounding box center [646, 215] width 236 height 236
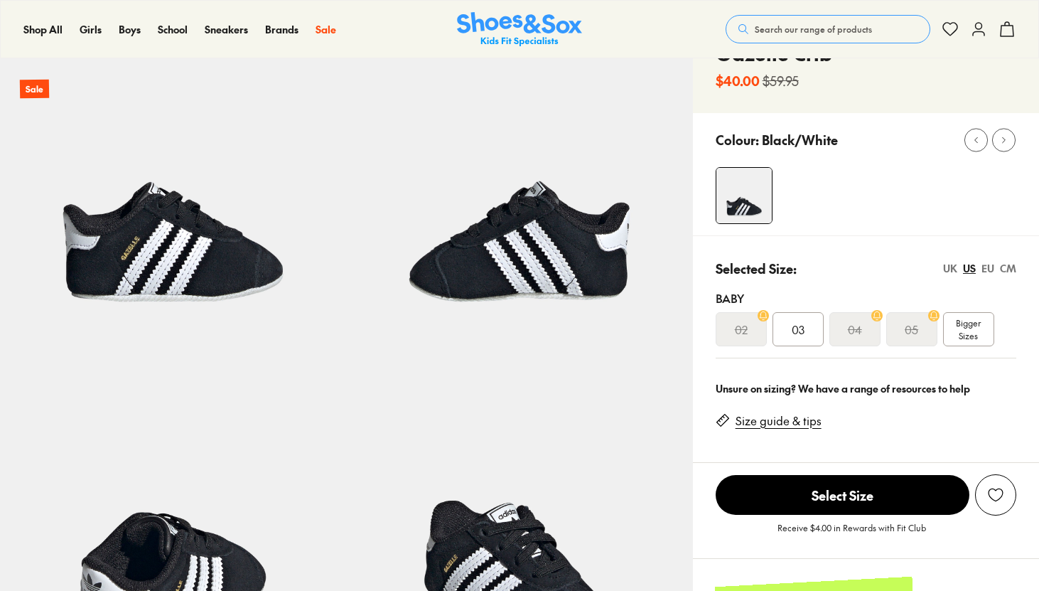
select select "*"
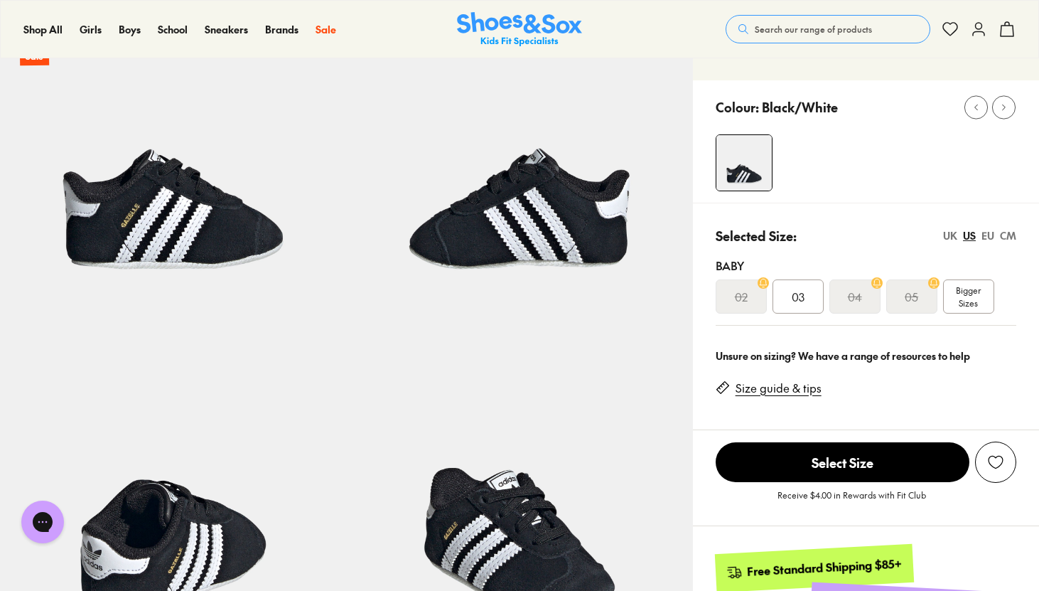
click at [799, 298] on span "03" at bounding box center [798, 296] width 13 height 17
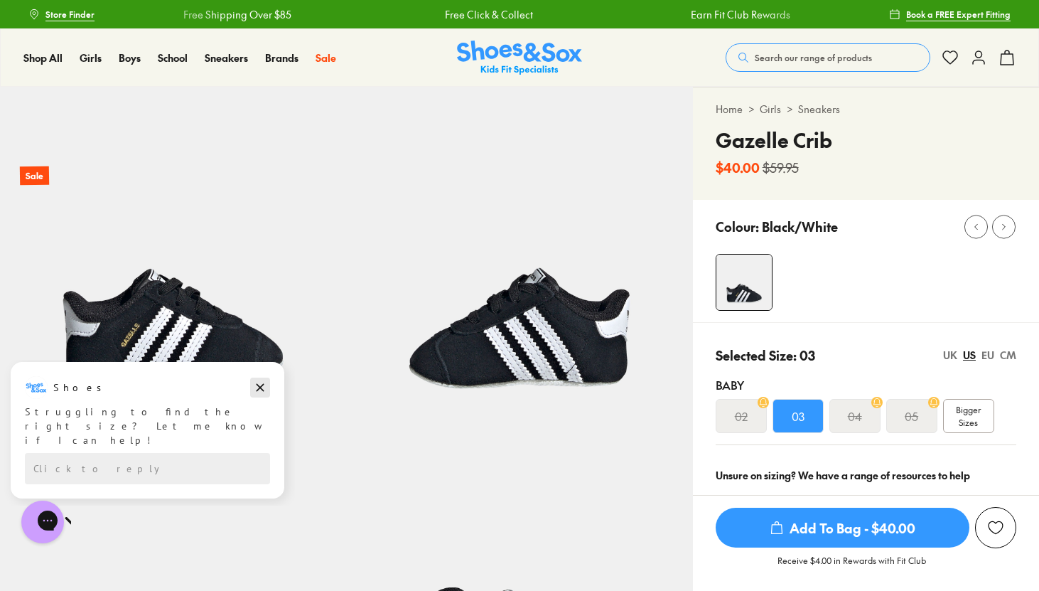
click at [264, 387] on icon "Dismiss campaign" at bounding box center [260, 387] width 14 height 17
